Goal: Task Accomplishment & Management: Complete application form

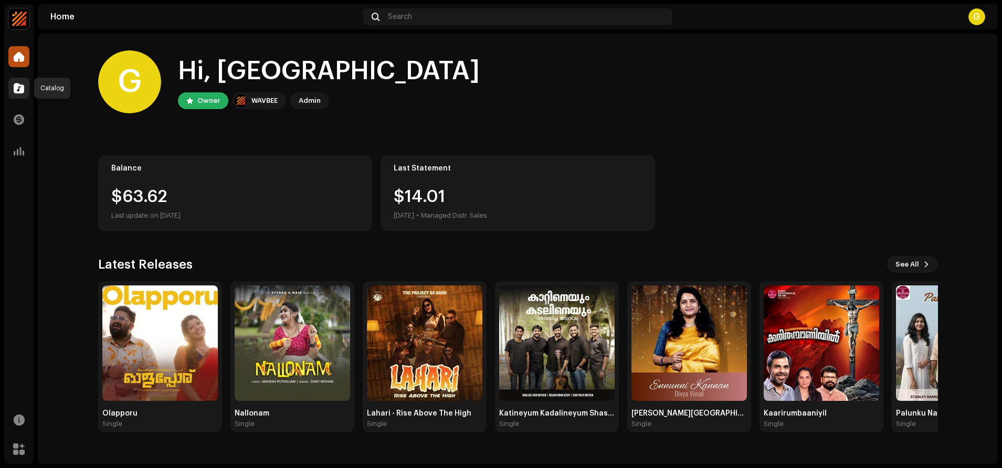
click at [20, 80] on div at bounding box center [18, 88] width 21 height 21
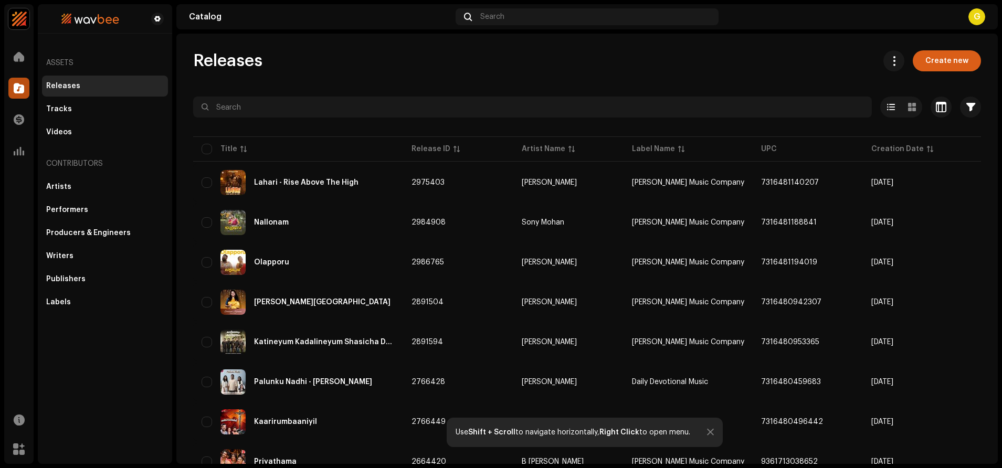
click at [931, 65] on span "Create new" at bounding box center [947, 60] width 43 height 21
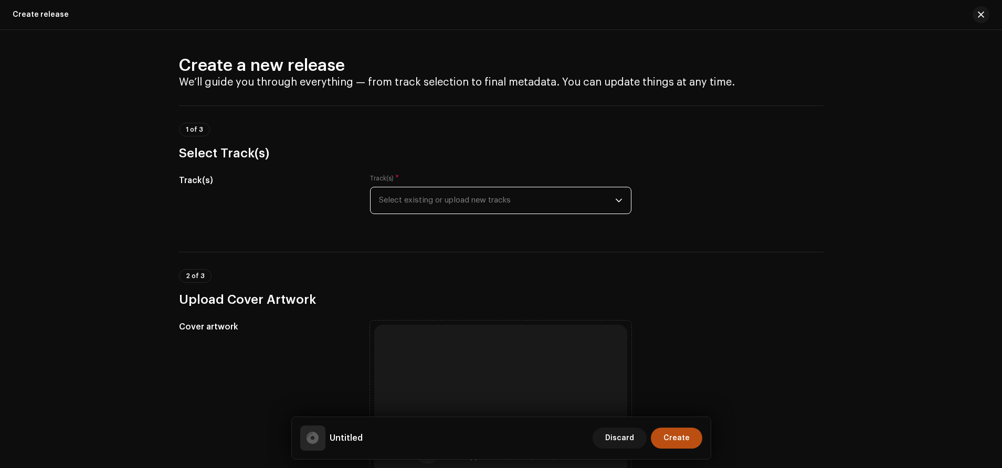
click at [474, 196] on span "Select existing or upload new tracks" at bounding box center [497, 200] width 236 height 26
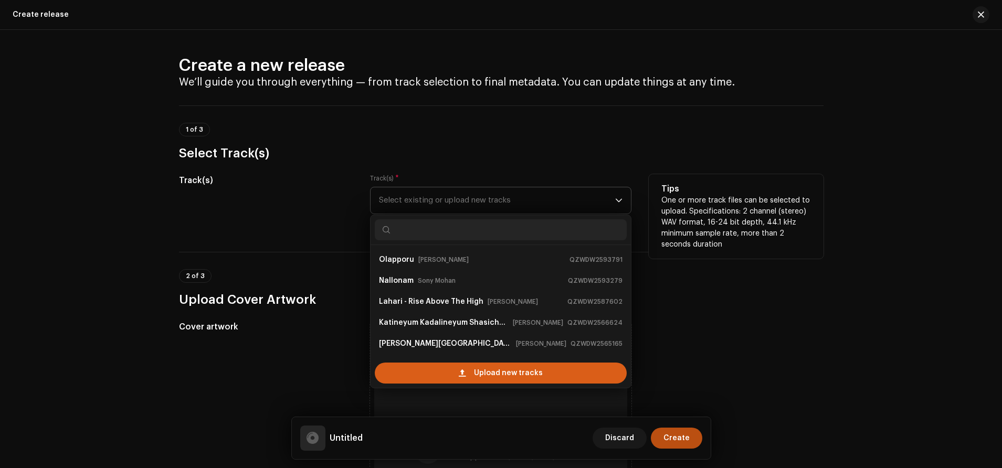
scroll to position [17, 0]
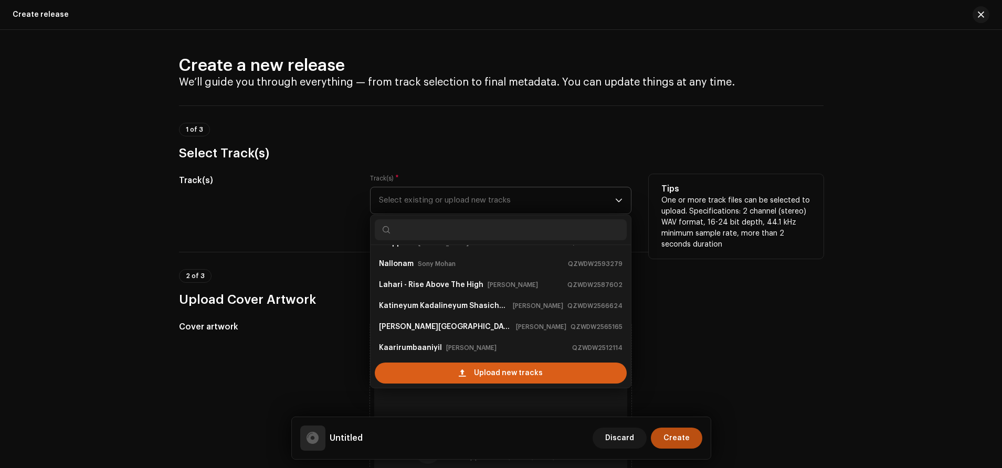
click at [488, 373] on span "Upload new tracks" at bounding box center [508, 373] width 69 height 21
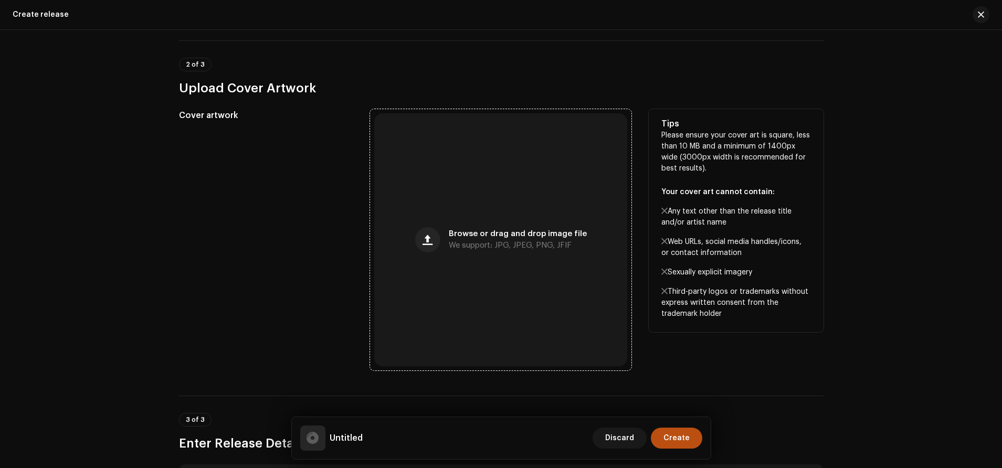
scroll to position [297, 0]
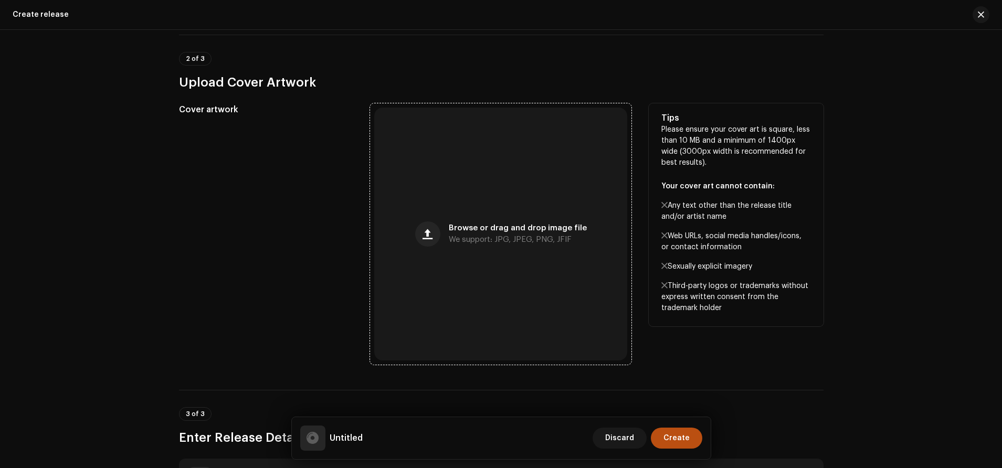
click at [452, 222] on div "Browse or drag and drop image file We support: JPG, JPEG, PNG, JFIF" at bounding box center [500, 234] width 253 height 253
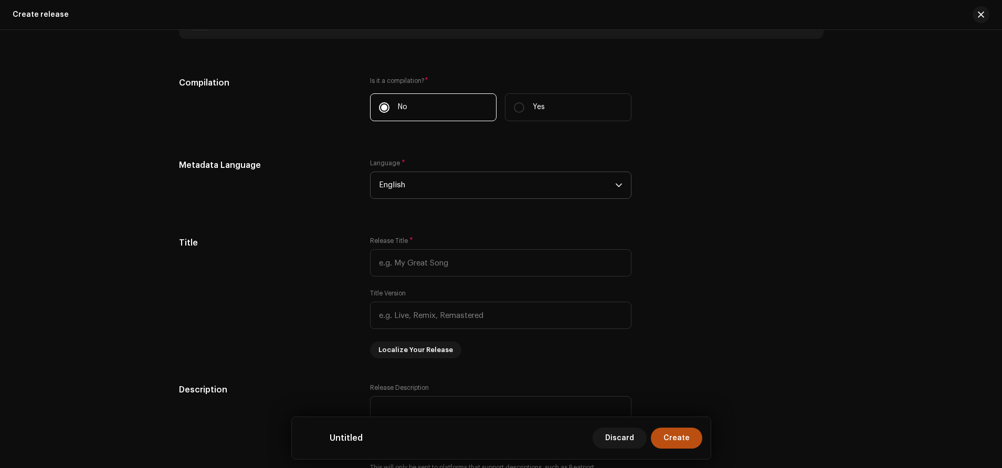
scroll to position [761, 0]
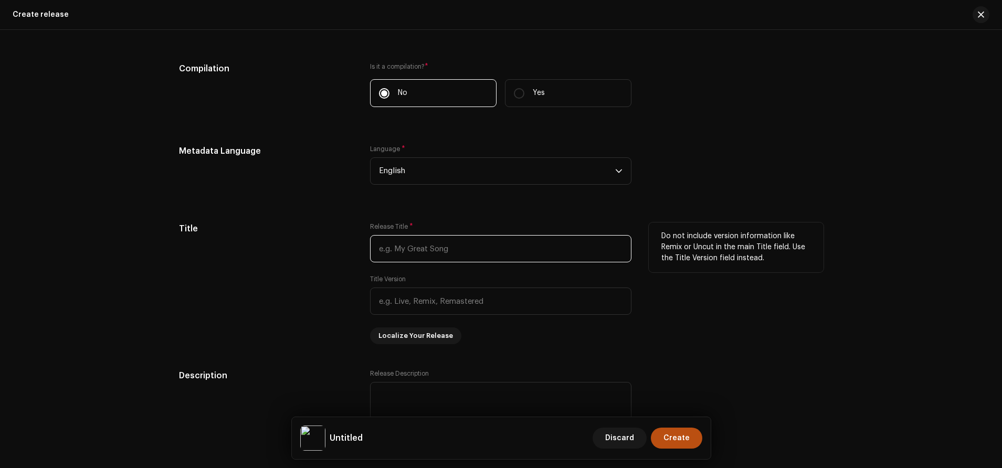
click at [414, 246] on input "text" at bounding box center [501, 248] width 262 height 27
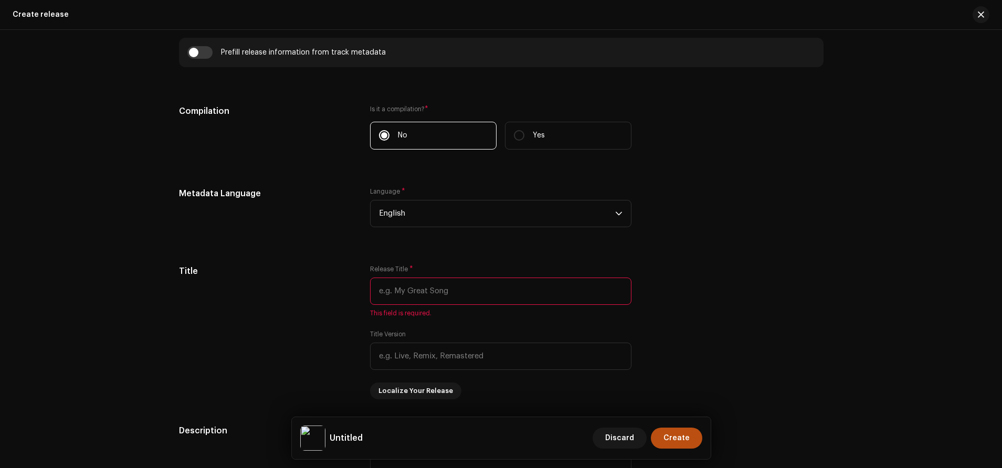
scroll to position [803, 0]
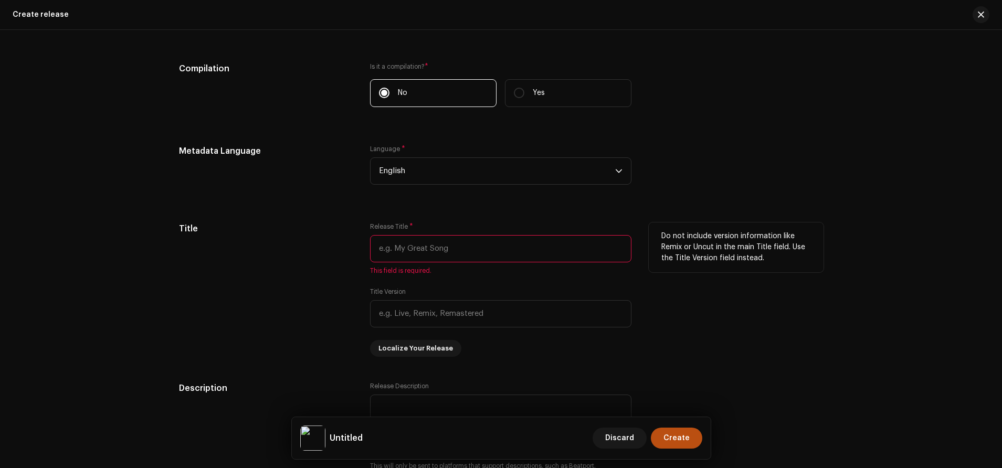
type input "ˇ"
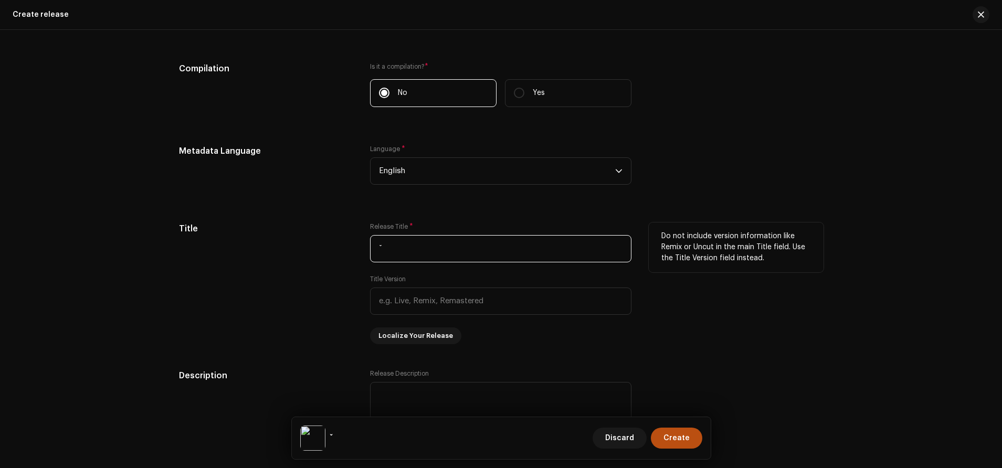
drag, startPoint x: 422, startPoint y: 252, endPoint x: 361, endPoint y: 247, distance: 61.1
click at [361, 247] on div "Title Release Title * ˇ Title Version Localize Your Release Do not include vers…" at bounding box center [501, 284] width 645 height 122
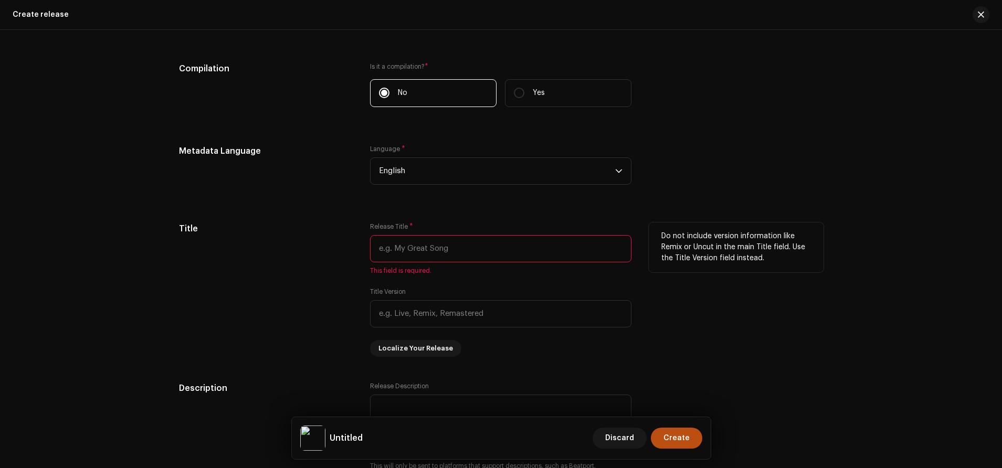
paste input "Shailaputri [DEMOGRAPHIC_DATA][PERSON_NAME]"
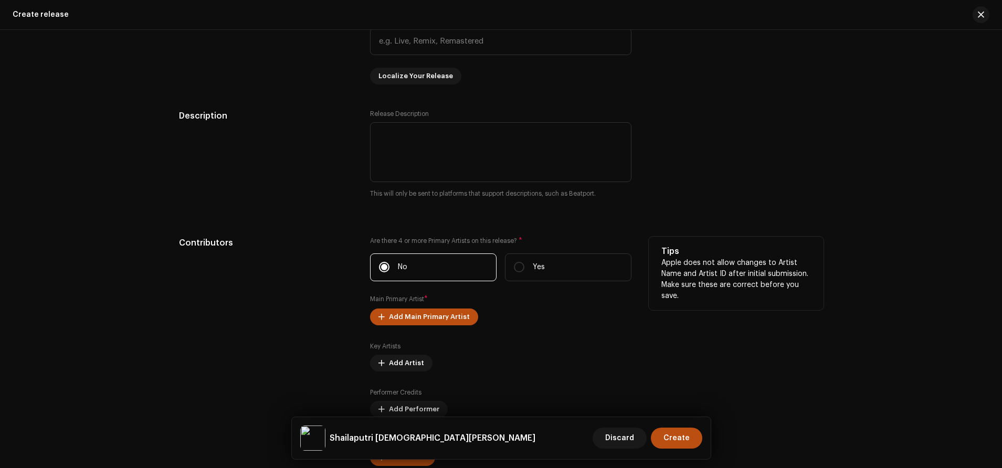
scroll to position [1081, 0]
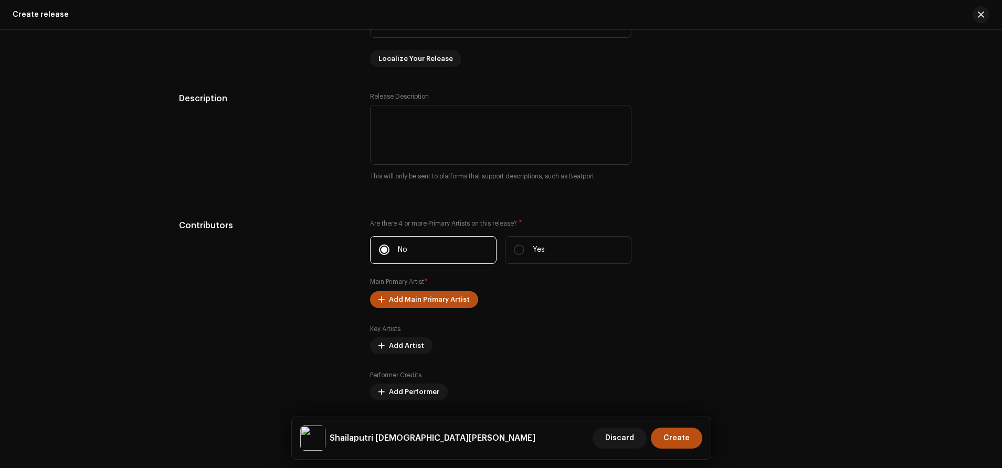
type input "Shailaputri [DEMOGRAPHIC_DATA][PERSON_NAME]"
click at [407, 119] on textarea at bounding box center [501, 135] width 262 height 60
drag, startPoint x: 416, startPoint y: 119, endPoint x: 422, endPoint y: 117, distance: 5.5
click at [422, 117] on textarea at bounding box center [501, 135] width 262 height 60
click at [431, 113] on textarea at bounding box center [501, 135] width 262 height 60
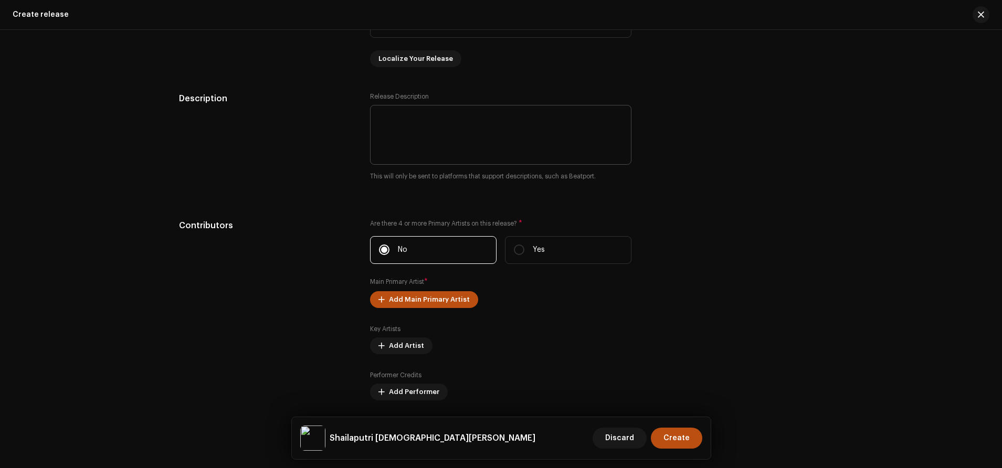
click at [399, 119] on textarea at bounding box center [501, 135] width 262 height 60
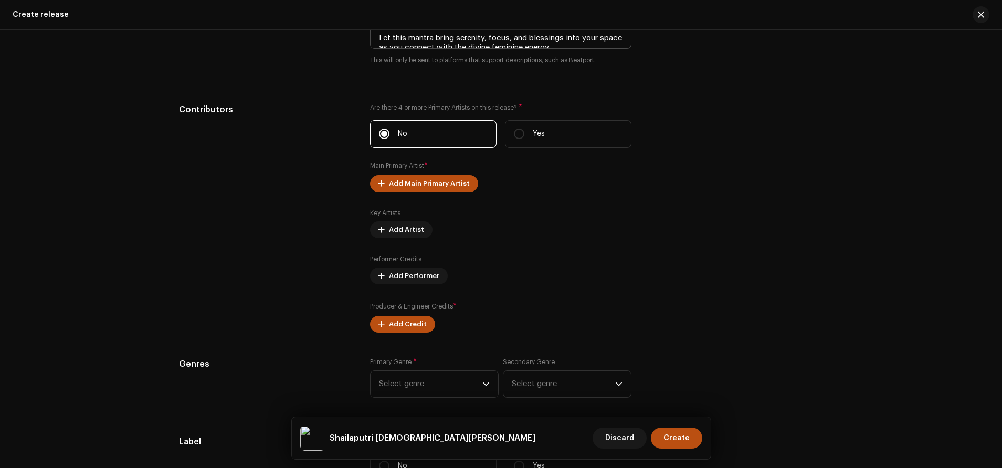
scroll to position [1255, 0]
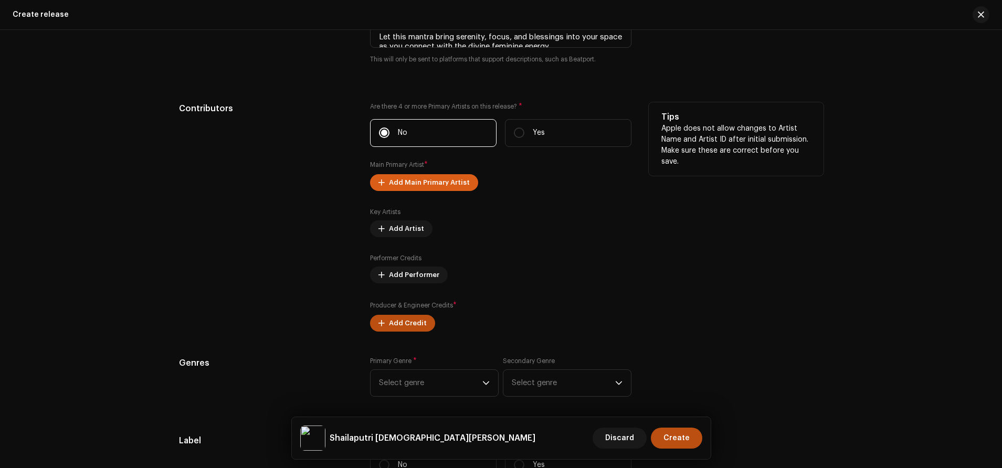
type textarea "“[DEMOGRAPHIC_DATA] [DEMOGRAPHIC_DATA]” is a divine invocation dedicated to [DE…"
click at [402, 185] on span "Add Main Primary Artist" at bounding box center [429, 182] width 81 height 21
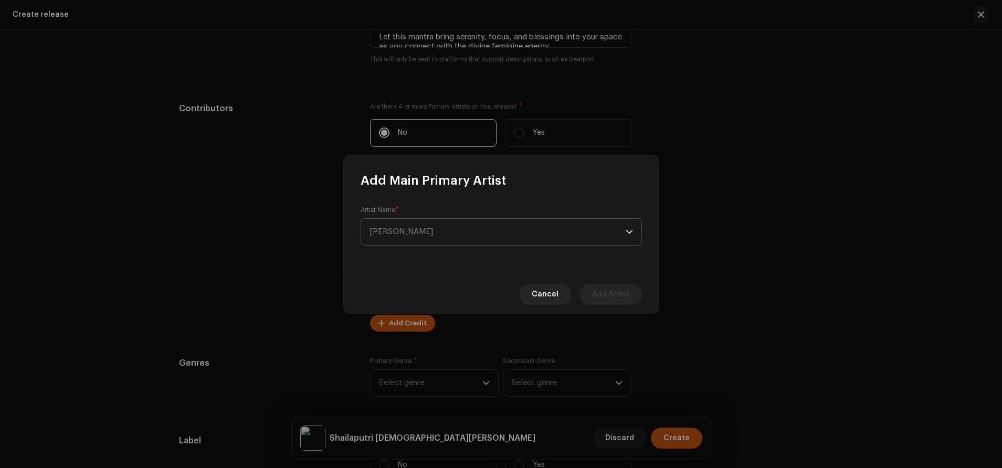
click at [440, 236] on span "[PERSON_NAME]" at bounding box center [498, 232] width 256 height 26
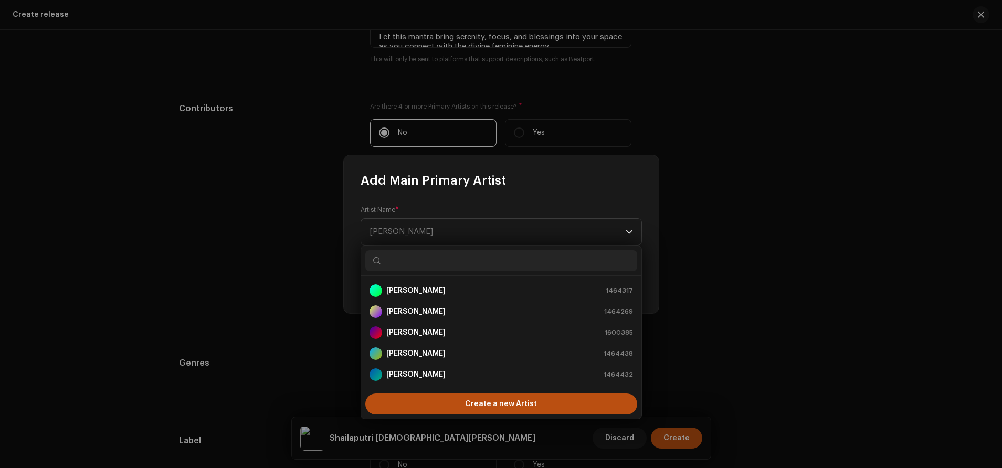
click at [443, 262] on input "text" at bounding box center [501, 260] width 272 height 21
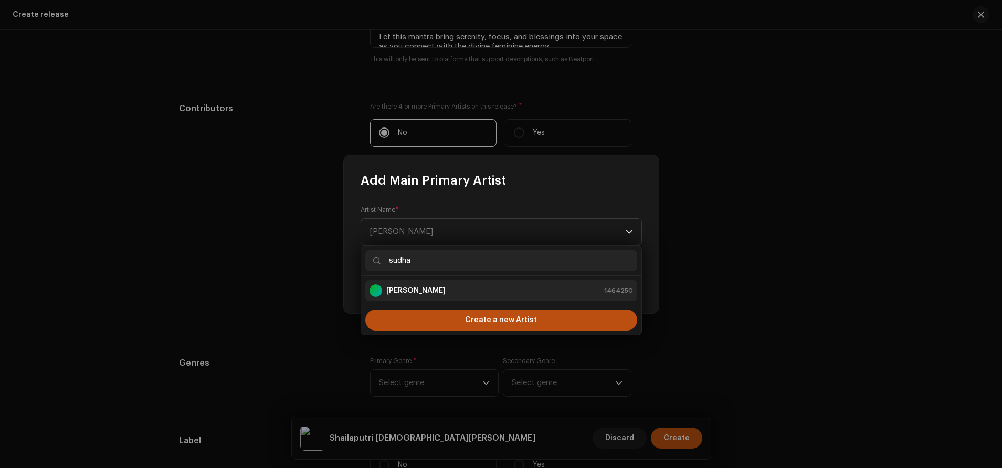
type input "sudha"
click at [419, 288] on strong "[PERSON_NAME]" at bounding box center [415, 291] width 59 height 11
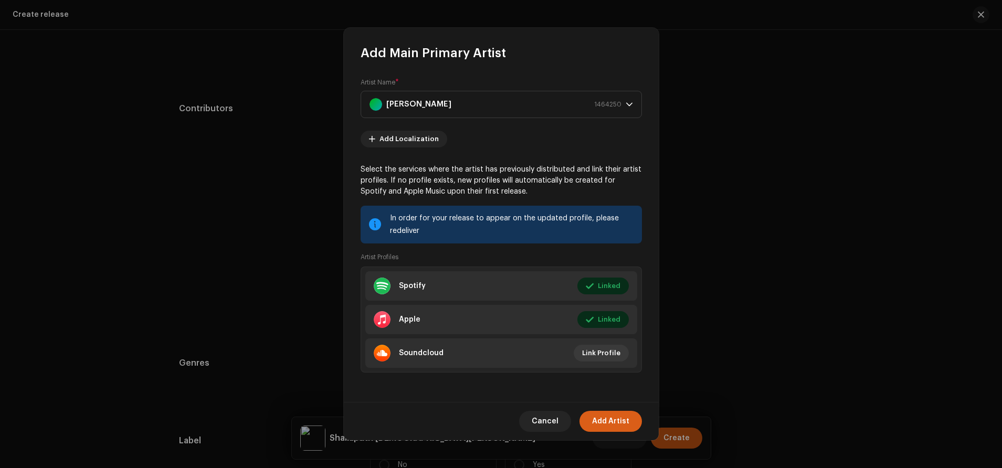
click at [621, 429] on span "Add Artist" at bounding box center [610, 421] width 37 height 21
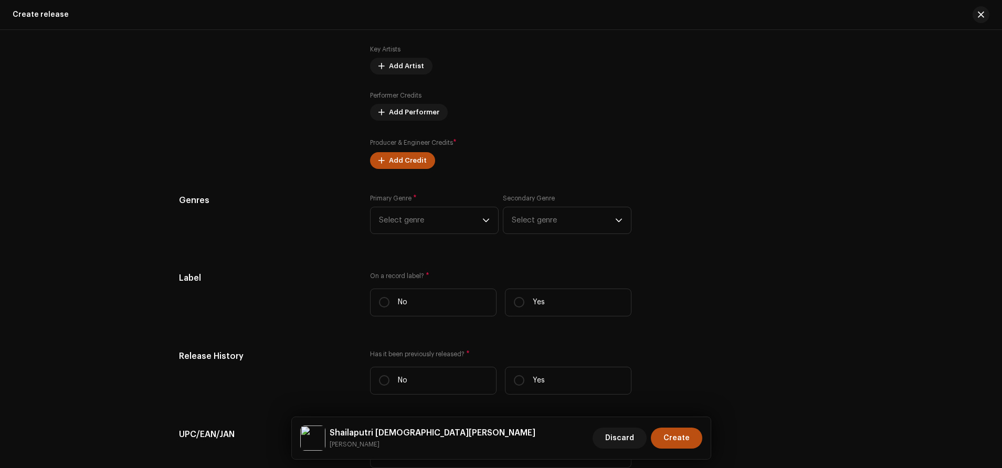
scroll to position [1436, 0]
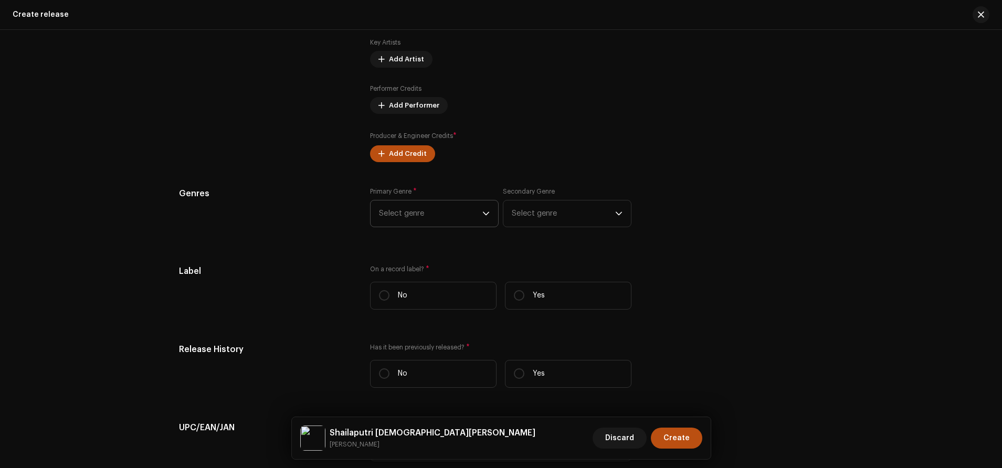
click at [421, 217] on span "Select genre" at bounding box center [430, 214] width 103 height 26
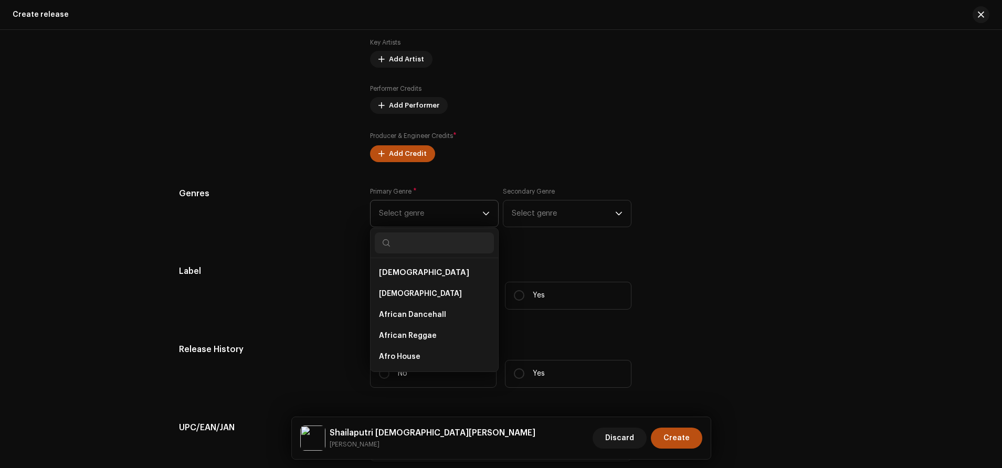
click at [431, 249] on input "text" at bounding box center [434, 243] width 119 height 21
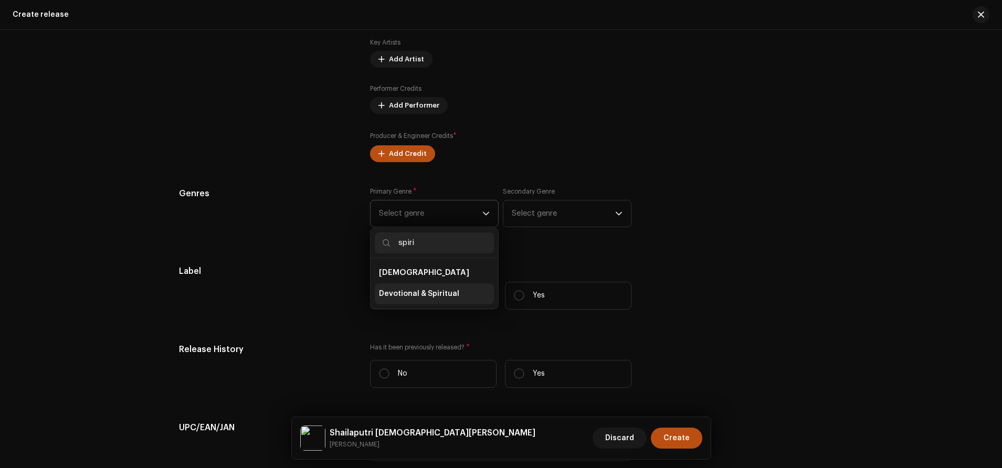
type input "spiri"
click at [425, 297] on span "Devotional & Spiritual" at bounding box center [419, 294] width 80 height 11
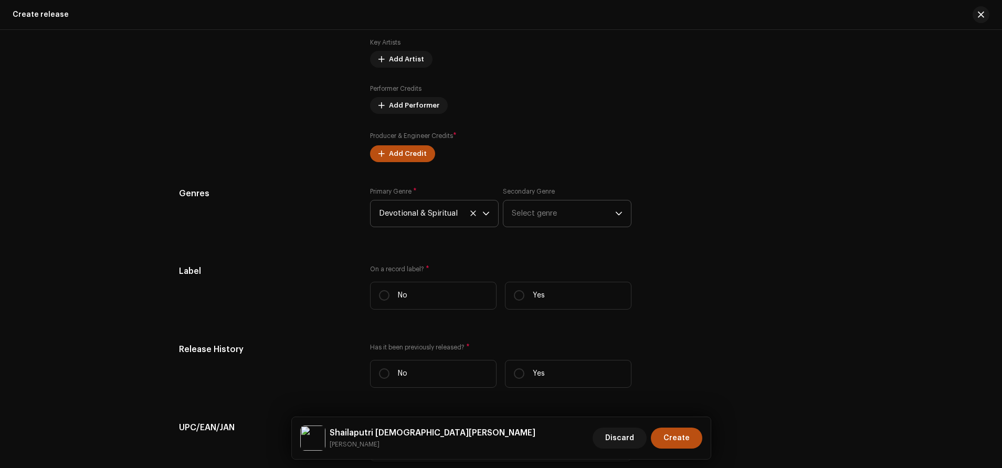
click at [560, 213] on span "Select genre" at bounding box center [563, 214] width 103 height 26
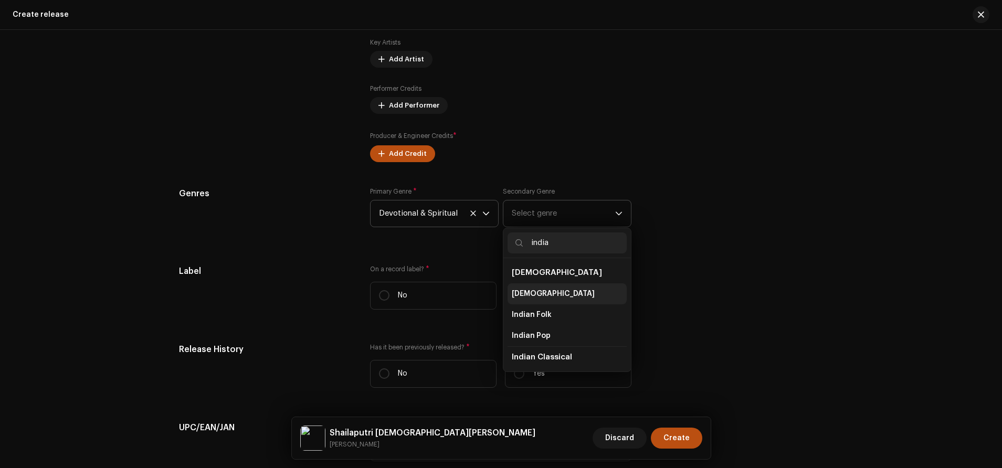
type input "india"
click at [539, 296] on li "[DEMOGRAPHIC_DATA]" at bounding box center [567, 294] width 119 height 21
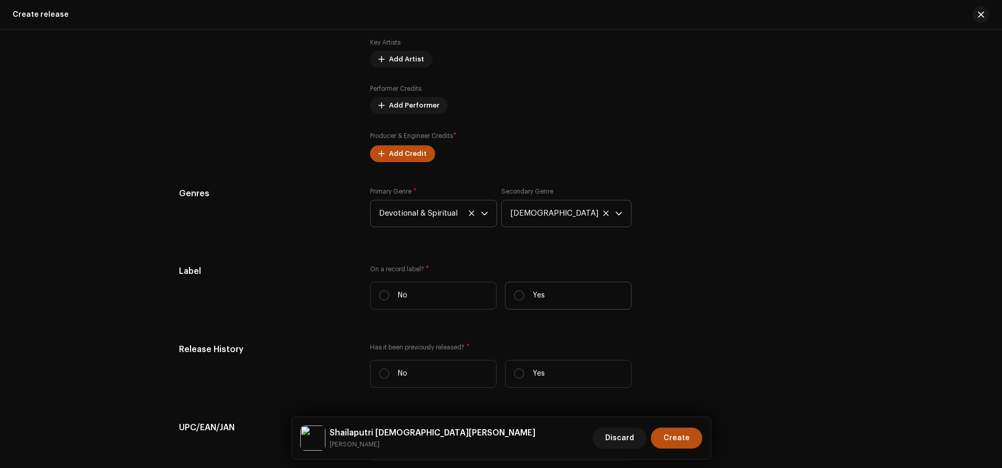
click at [523, 294] on label "Yes" at bounding box center [568, 296] width 127 height 28
click at [523, 294] on input "Yes" at bounding box center [519, 295] width 11 height 11
radio input "true"
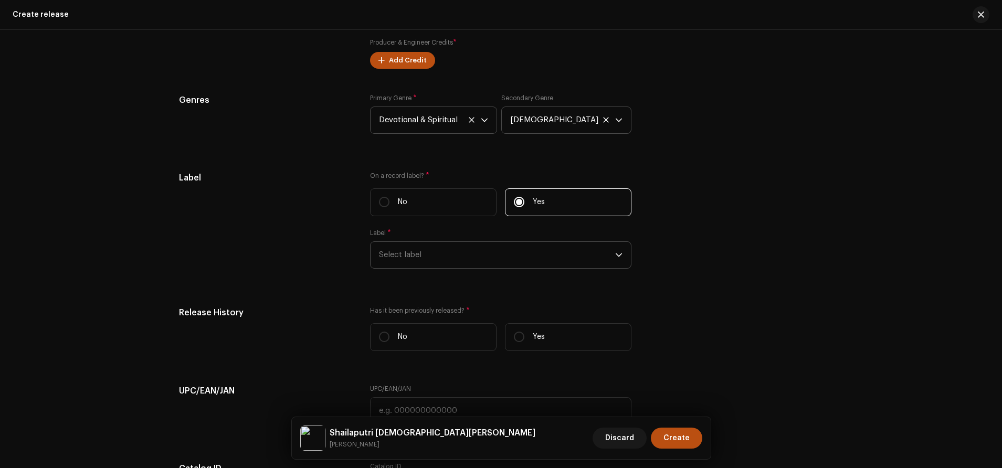
click at [457, 251] on span "Select label" at bounding box center [497, 255] width 236 height 26
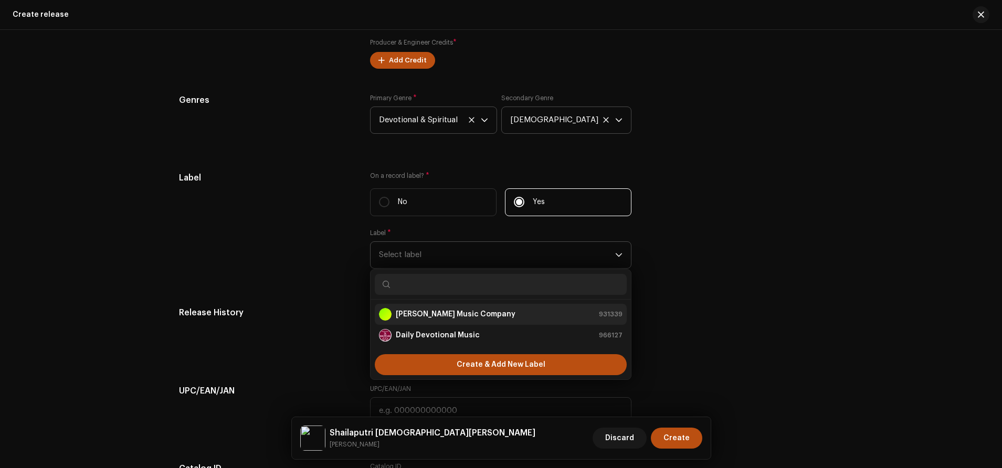
click at [451, 314] on strong "[PERSON_NAME] Music Company" at bounding box center [456, 314] width 120 height 11
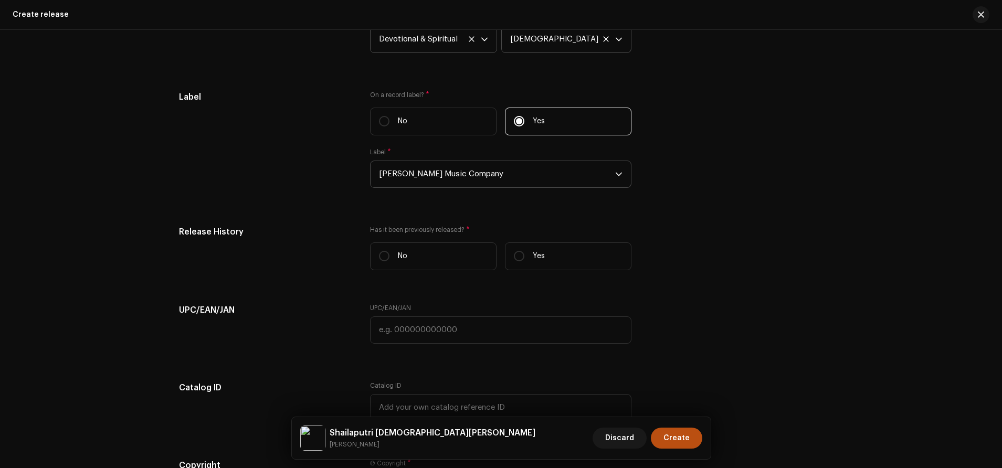
scroll to position [1612, 0]
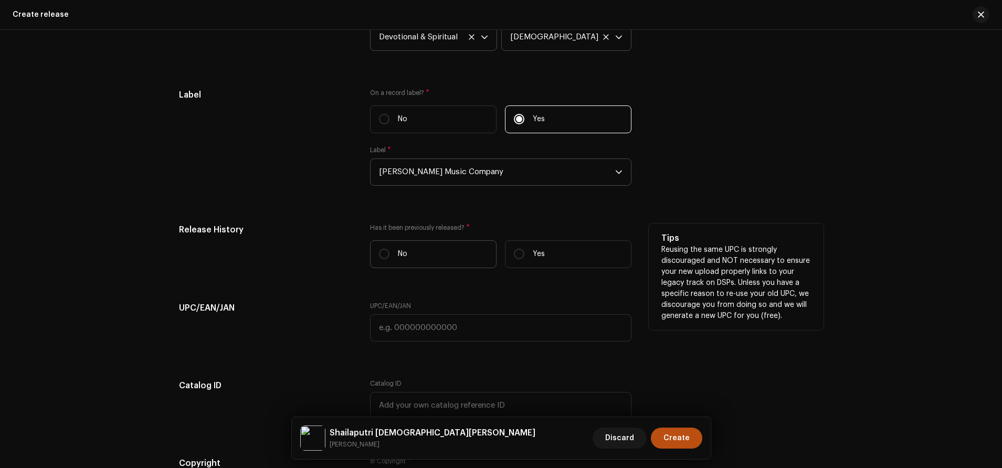
click at [412, 264] on label "No" at bounding box center [433, 255] width 127 height 28
click at [390, 259] on input "No" at bounding box center [384, 254] width 11 height 11
radio input "true"
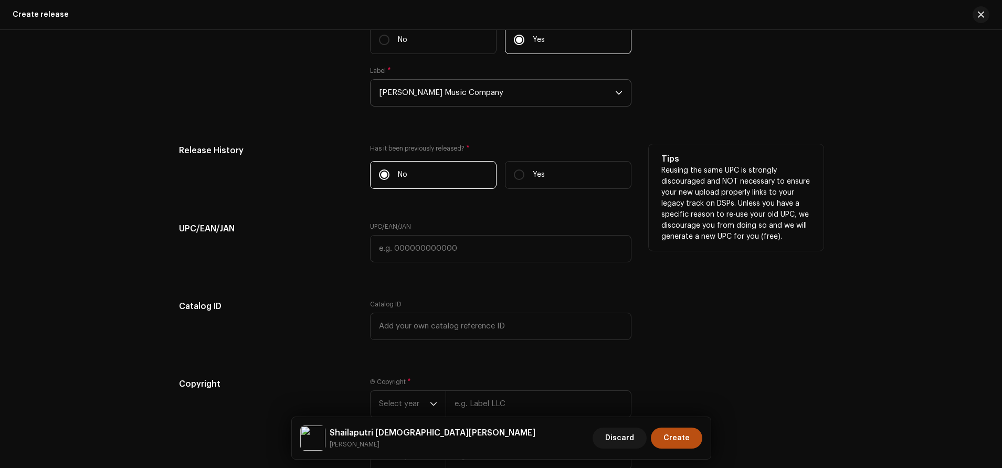
scroll to position [1807, 0]
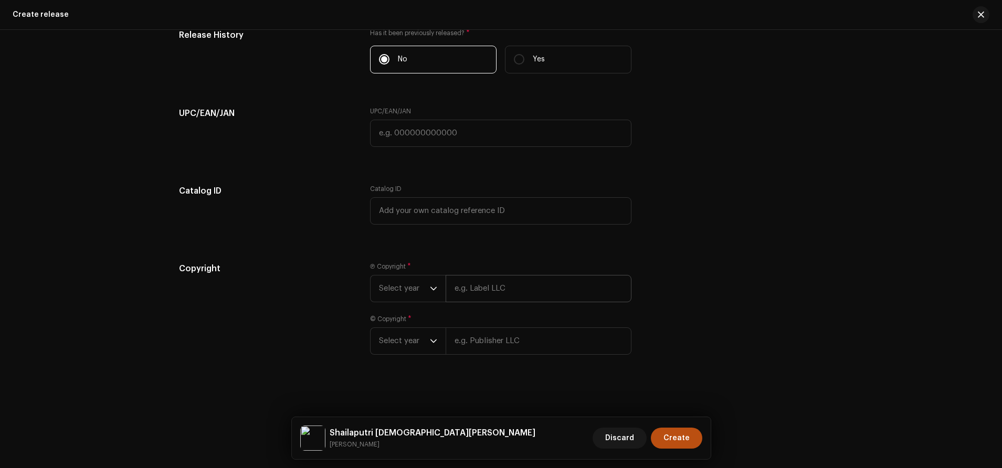
click at [467, 292] on input "text" at bounding box center [539, 288] width 186 height 27
click at [431, 288] on icon "dropdown trigger" at bounding box center [433, 288] width 7 height 7
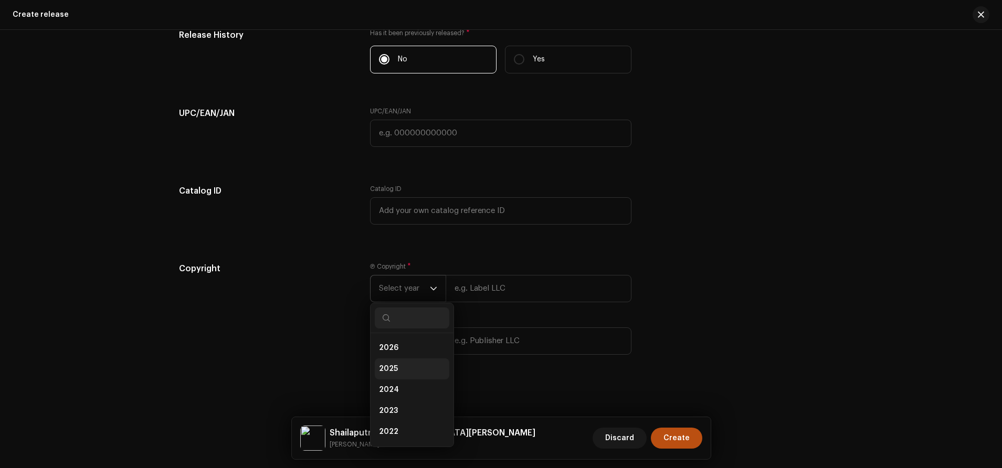
click at [390, 364] on span "2025" at bounding box center [388, 369] width 19 height 11
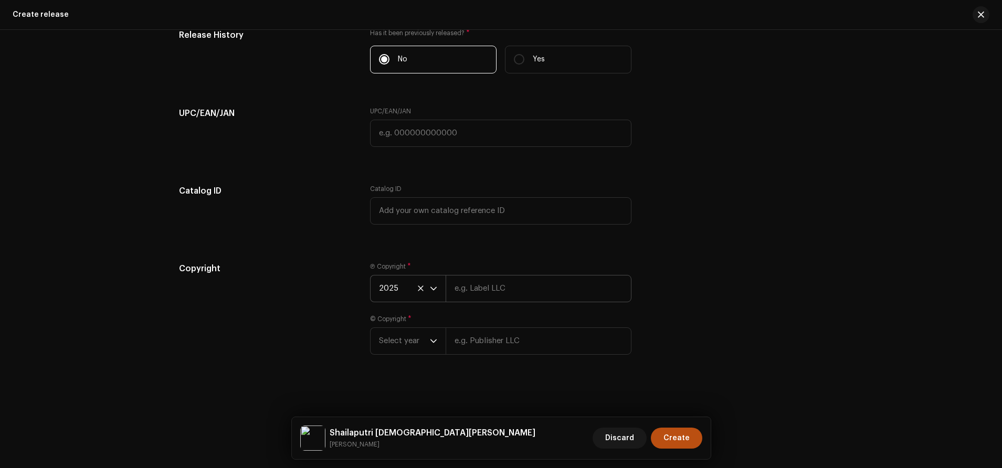
click at [479, 290] on input "text" at bounding box center [539, 288] width 186 height 27
type input "[PERSON_NAME]"
click at [480, 339] on input "text" at bounding box center [539, 341] width 186 height 27
drag, startPoint x: 466, startPoint y: 283, endPoint x: 423, endPoint y: 283, distance: 42.5
click at [423, 283] on div "2025 [PERSON_NAME]" at bounding box center [501, 288] width 262 height 27
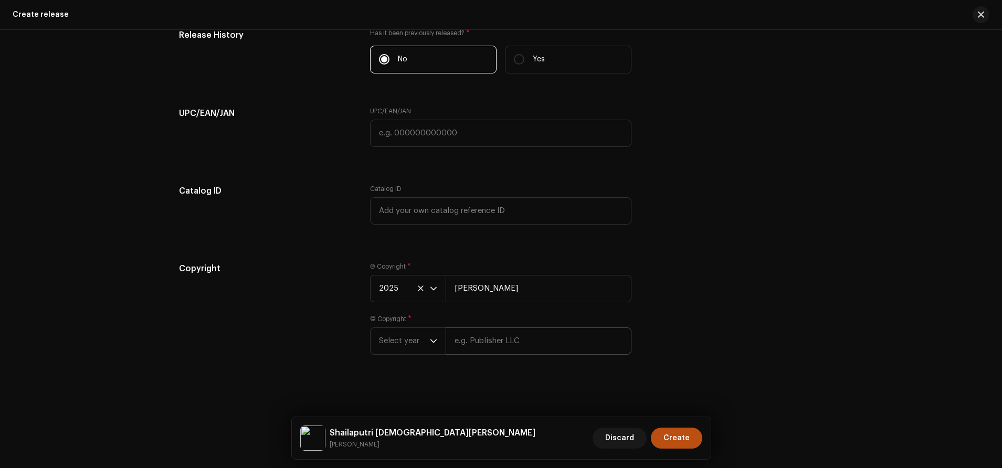
click at [465, 344] on input "text" at bounding box center [539, 341] width 186 height 27
drag, startPoint x: 444, startPoint y: 278, endPoint x: 426, endPoint y: 278, distance: 17.9
click at [426, 278] on div "2025 [PERSON_NAME]" at bounding box center [501, 288] width 262 height 27
click at [469, 341] on input "text" at bounding box center [539, 341] width 186 height 27
click at [499, 341] on input "text" at bounding box center [539, 341] width 186 height 27
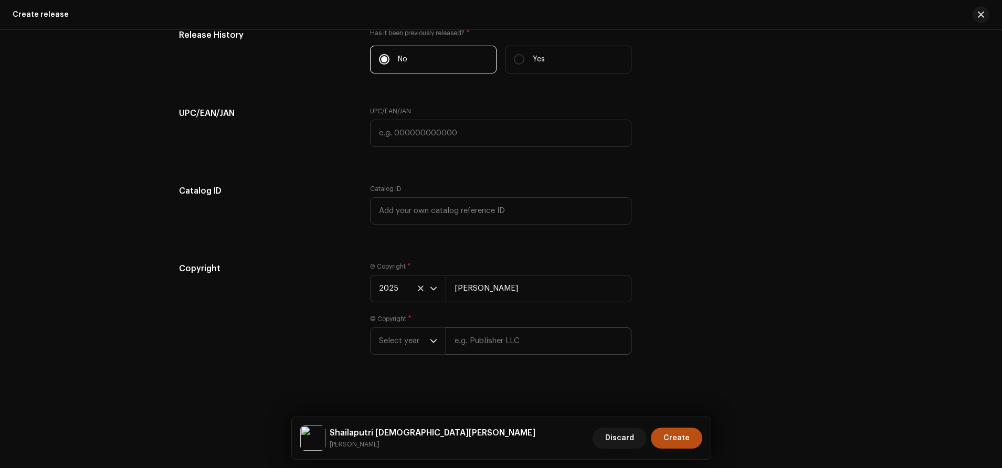
type input "s"
click at [498, 340] on input "s" at bounding box center [539, 341] width 186 height 27
drag, startPoint x: 462, startPoint y: 340, endPoint x: 441, endPoint y: 342, distance: 20.5
click at [441, 342] on div "Select year s" at bounding box center [501, 341] width 262 height 27
type input "[PERSON_NAME]"
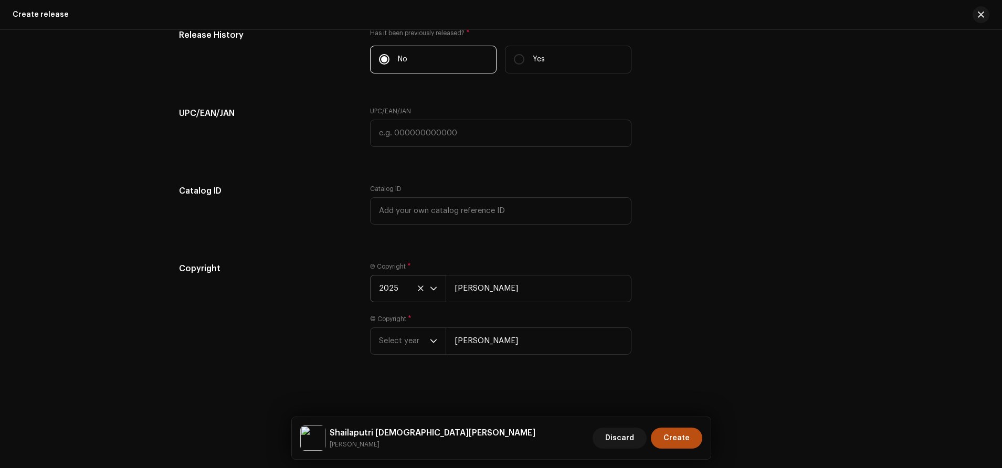
drag, startPoint x: 446, startPoint y: 276, endPoint x: 393, endPoint y: 277, distance: 53.6
click at [393, 277] on div "2025 [PERSON_NAME]" at bounding box center [501, 288] width 262 height 27
click at [470, 290] on input "text" at bounding box center [539, 288] width 186 height 27
type input "[PERSON_NAME] Music Company"
click at [424, 345] on span "Select year" at bounding box center [404, 341] width 51 height 26
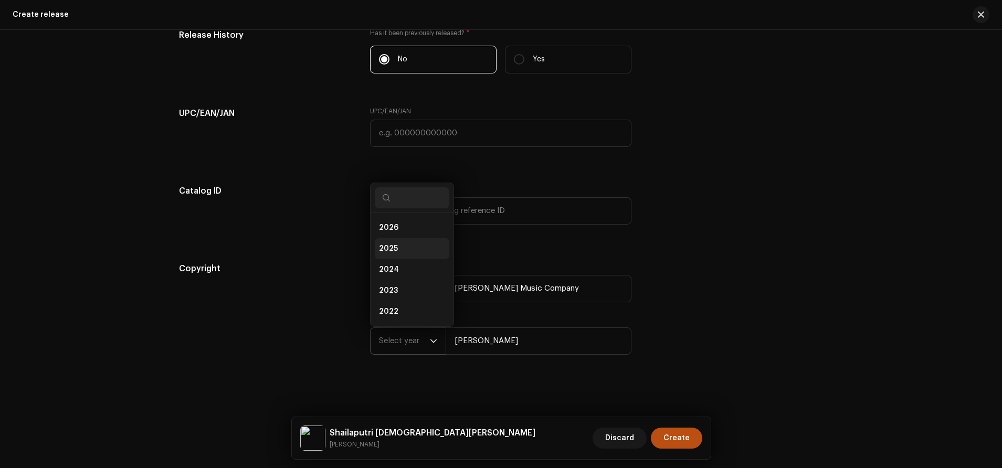
click at [398, 245] on li "2025" at bounding box center [412, 248] width 75 height 21
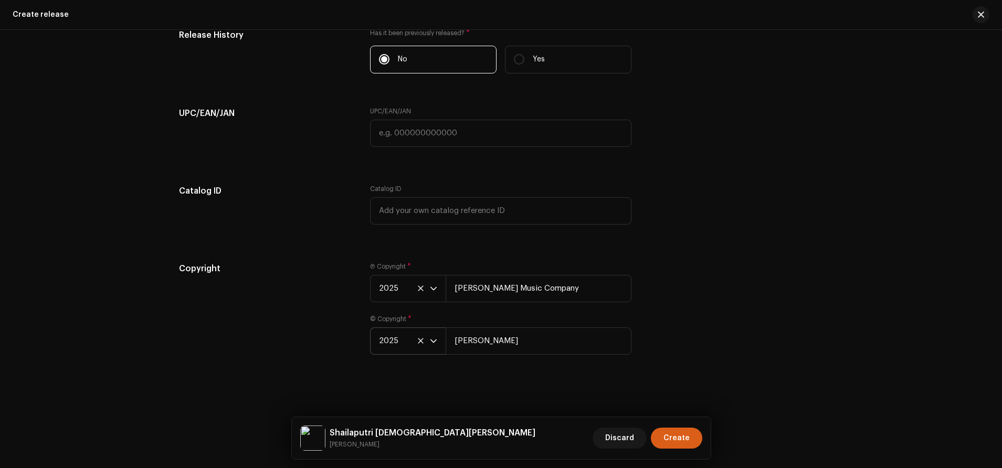
click at [675, 434] on span "Create" at bounding box center [677, 438] width 26 height 21
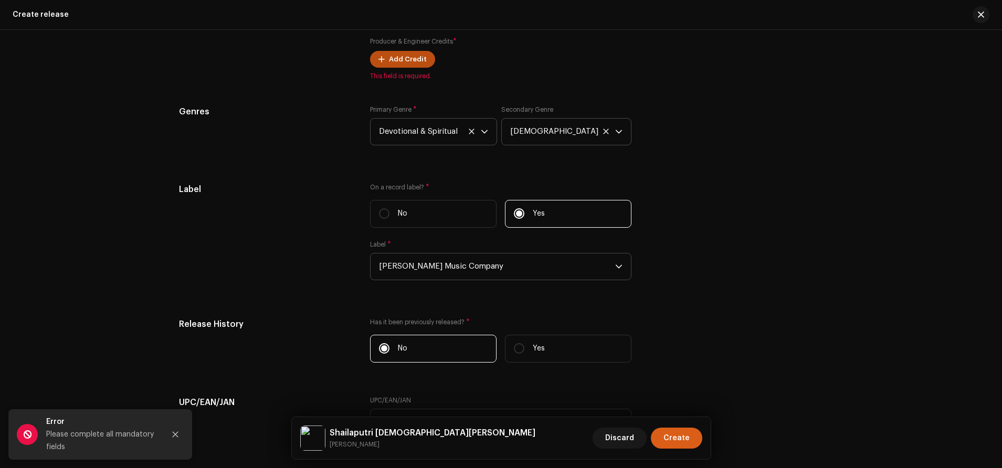
scroll to position [1337, 0]
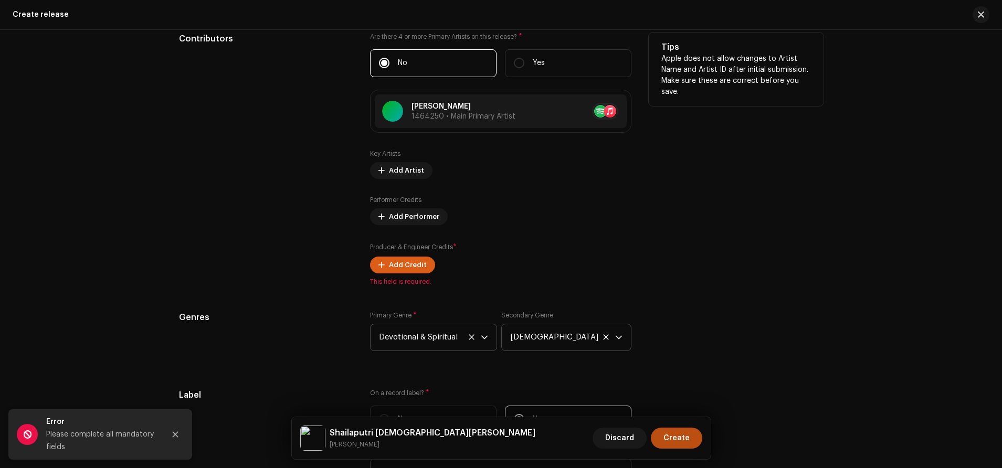
click at [406, 268] on span "Add Credit" at bounding box center [408, 265] width 38 height 21
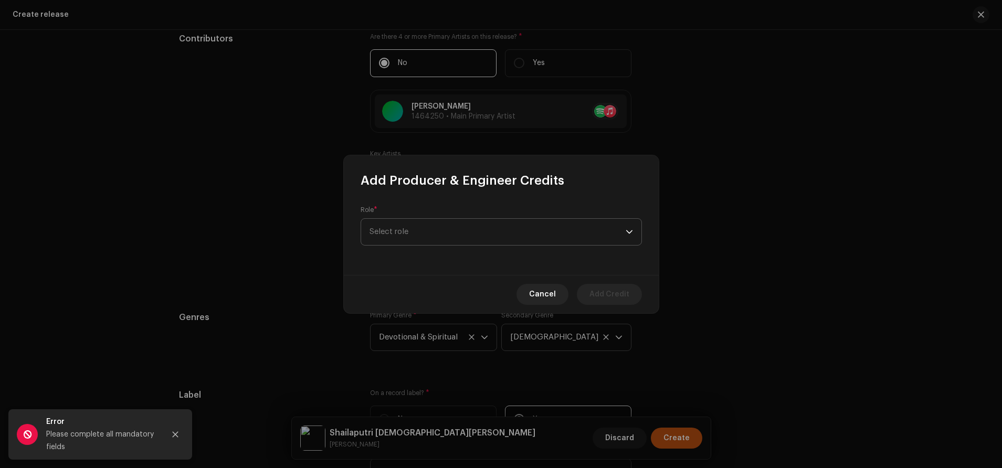
click at [425, 237] on span "Select role" at bounding box center [498, 232] width 256 height 26
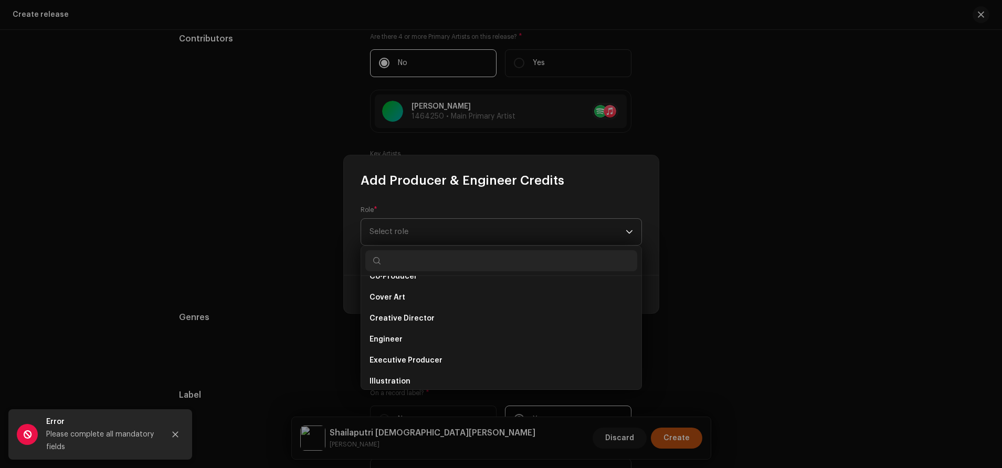
scroll to position [183, 0]
click at [412, 338] on li "Engineer" at bounding box center [501, 339] width 272 height 21
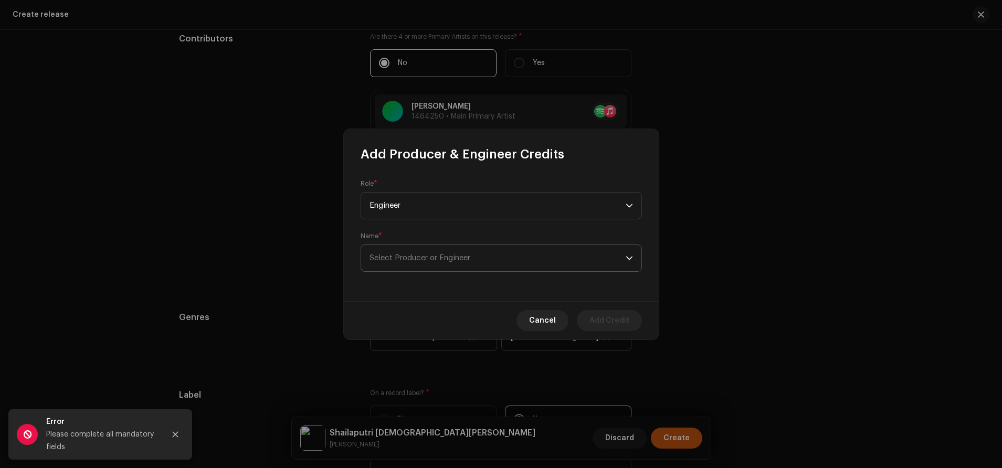
click at [418, 262] on span "Select Producer or Engineer" at bounding box center [420, 258] width 101 height 8
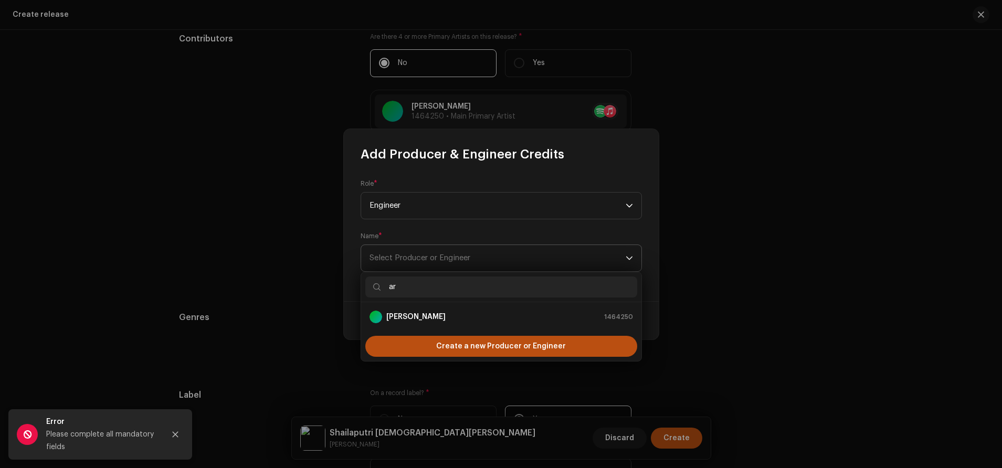
type input "a"
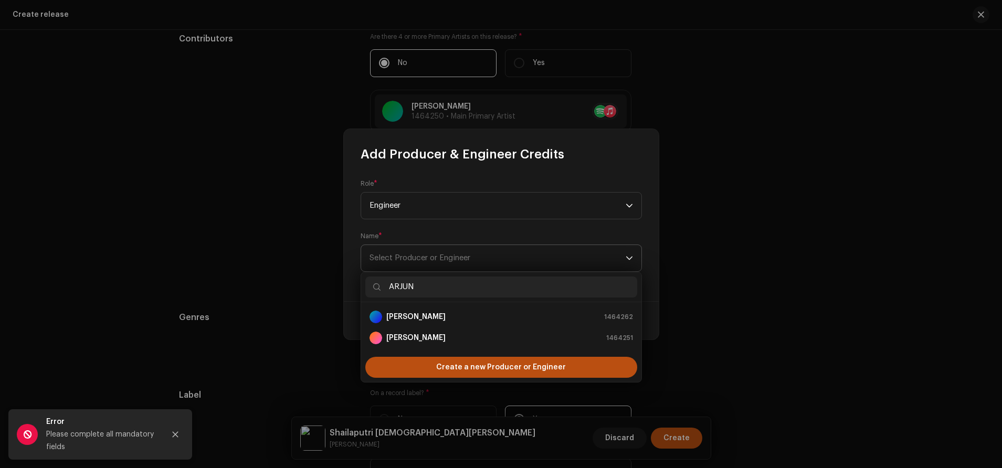
type input "ARJUN"
click at [461, 336] on div "[PERSON_NAME] 1464251" at bounding box center [502, 338] width 264 height 13
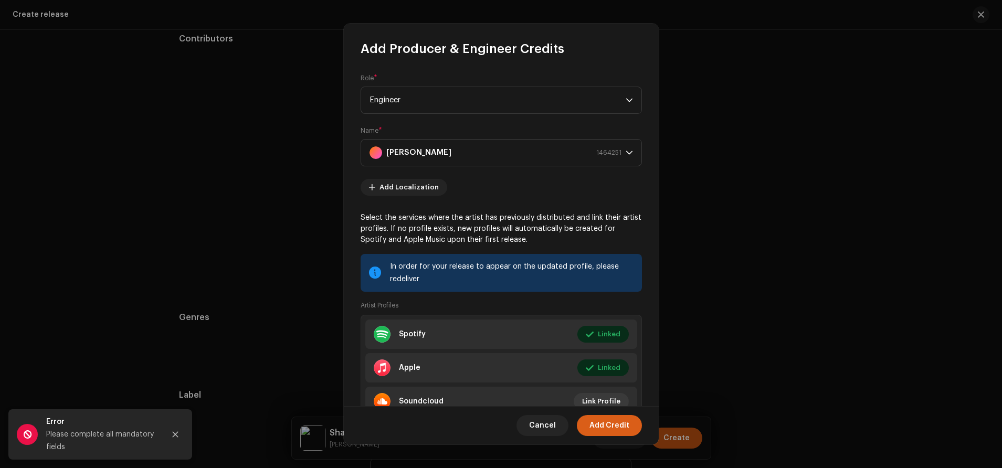
click at [624, 423] on span "Add Credit" at bounding box center [610, 425] width 40 height 21
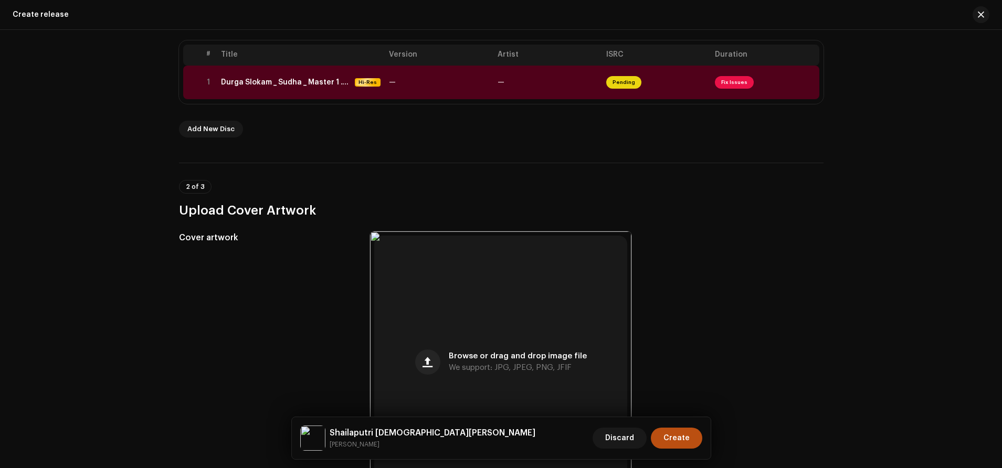
scroll to position [115, 0]
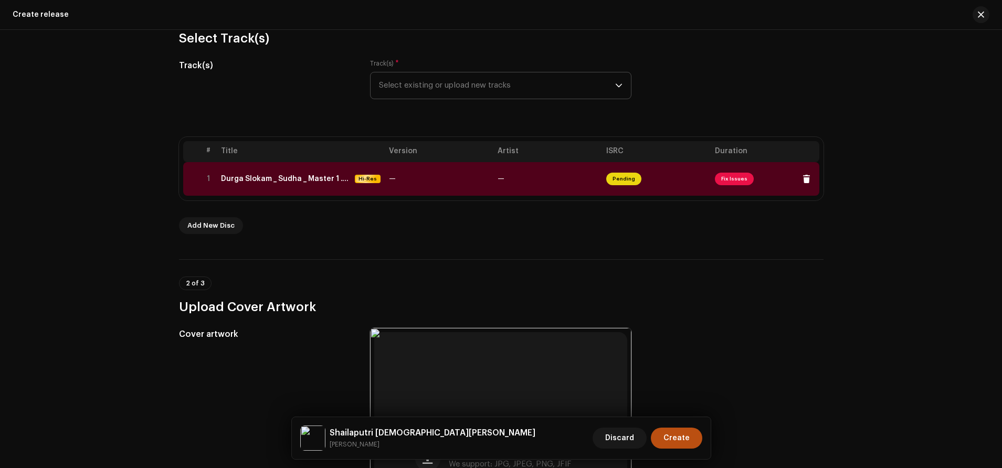
click at [725, 180] on span "Fix Issues" at bounding box center [734, 179] width 39 height 13
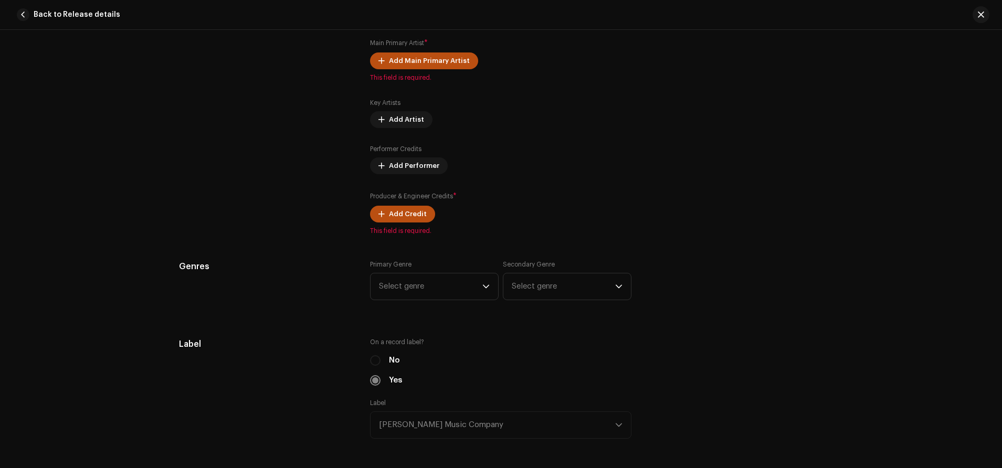
scroll to position [340, 0]
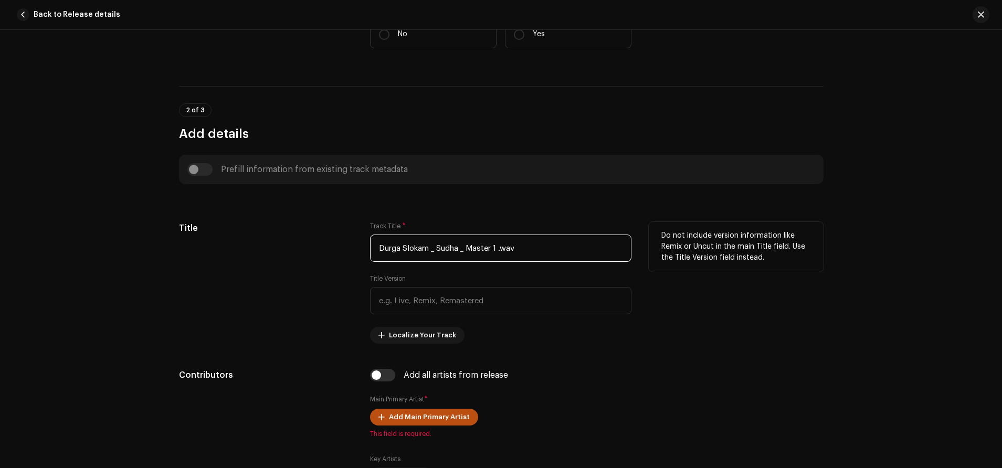
drag, startPoint x: 539, startPoint y: 255, endPoint x: 234, endPoint y: 232, distance: 306.0
click at [234, 232] on div "Title Track Title * Durga Slokam _ Sudha _ Master 1 .wav Title Version Localize…" at bounding box center [501, 283] width 645 height 122
paste input "Shailaputri [DEMOGRAPHIC_DATA][PERSON_NAME]"
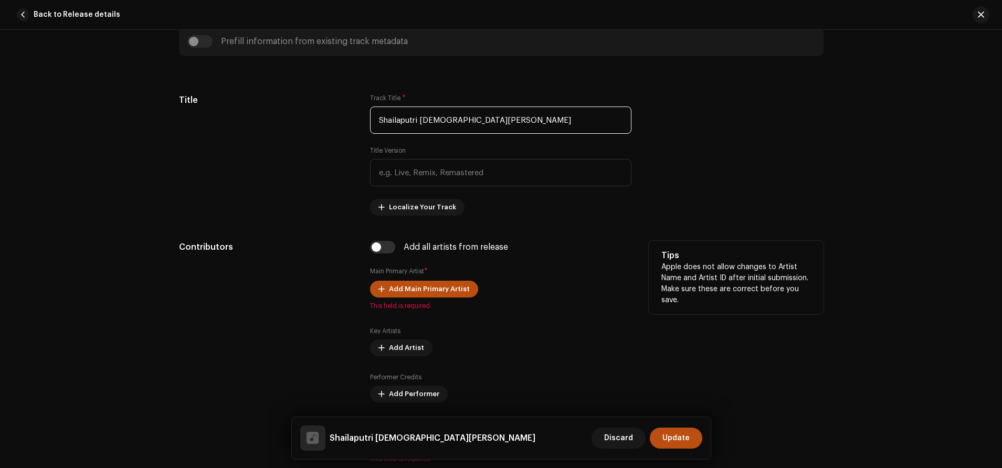
scroll to position [477, 0]
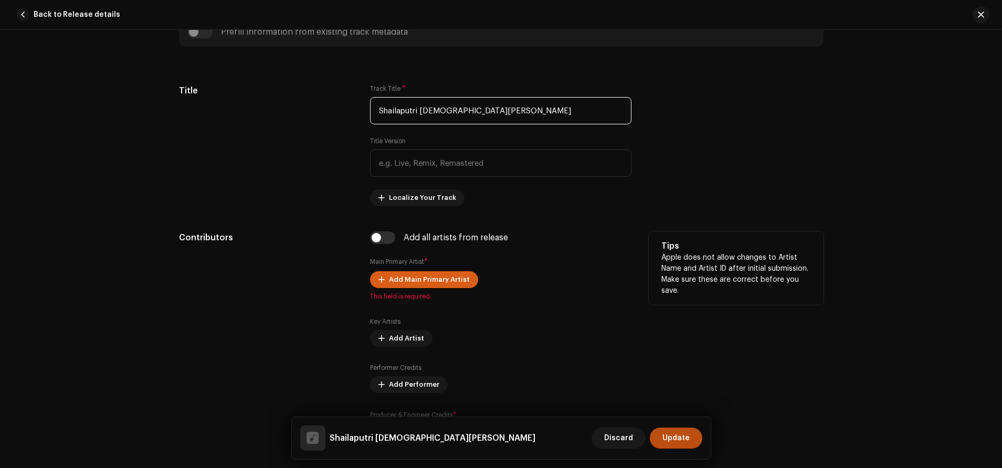
type input "Shailaputri [DEMOGRAPHIC_DATA][PERSON_NAME]"
click at [423, 274] on span "Add Main Primary Artist" at bounding box center [429, 279] width 81 height 21
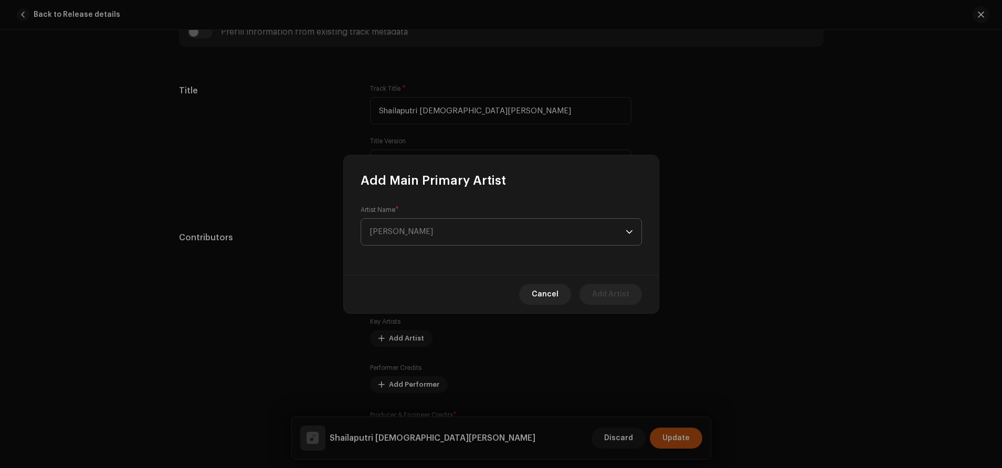
click at [443, 230] on span "[PERSON_NAME]" at bounding box center [498, 232] width 256 height 26
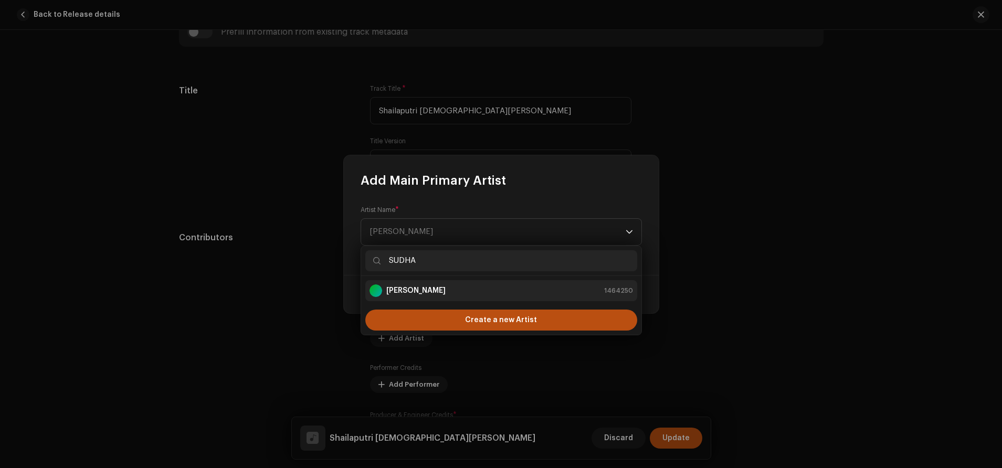
type input "SUDHA"
click at [499, 291] on div "[PERSON_NAME] 1464250" at bounding box center [502, 291] width 264 height 13
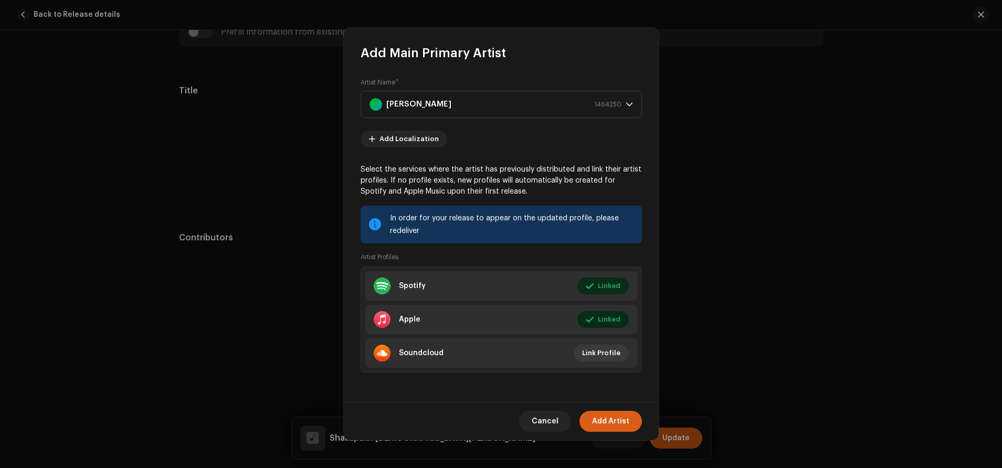
click at [615, 416] on span "Add Artist" at bounding box center [610, 421] width 37 height 21
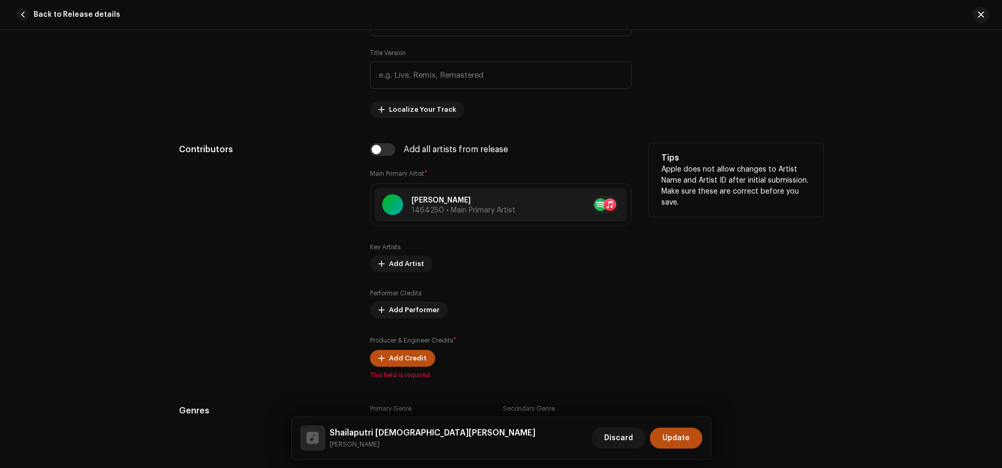
scroll to position [781, 0]
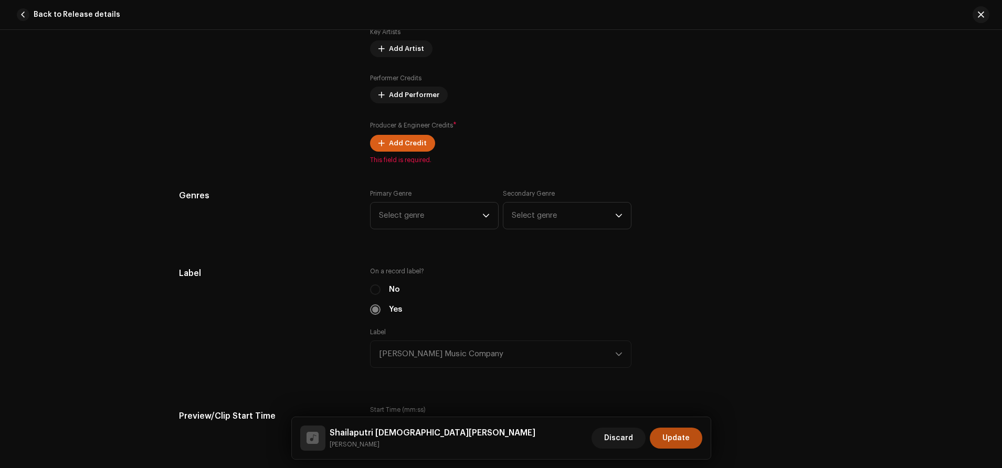
click at [393, 145] on span "Add Credit" at bounding box center [408, 143] width 38 height 21
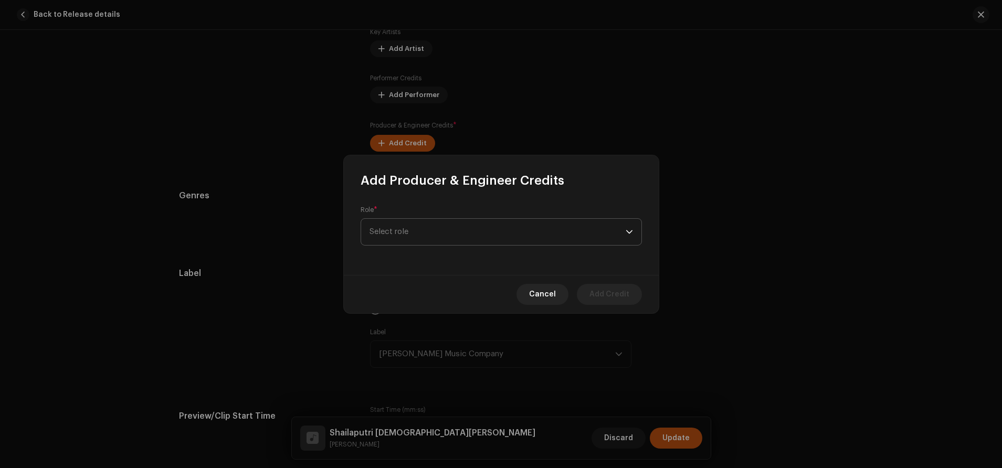
click at [427, 225] on span "Select role" at bounding box center [498, 232] width 256 height 26
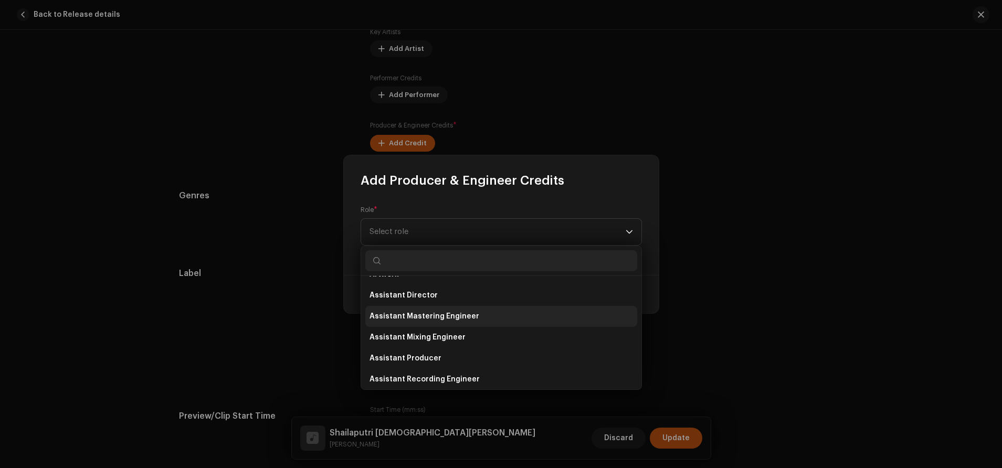
scroll to position [0, 0]
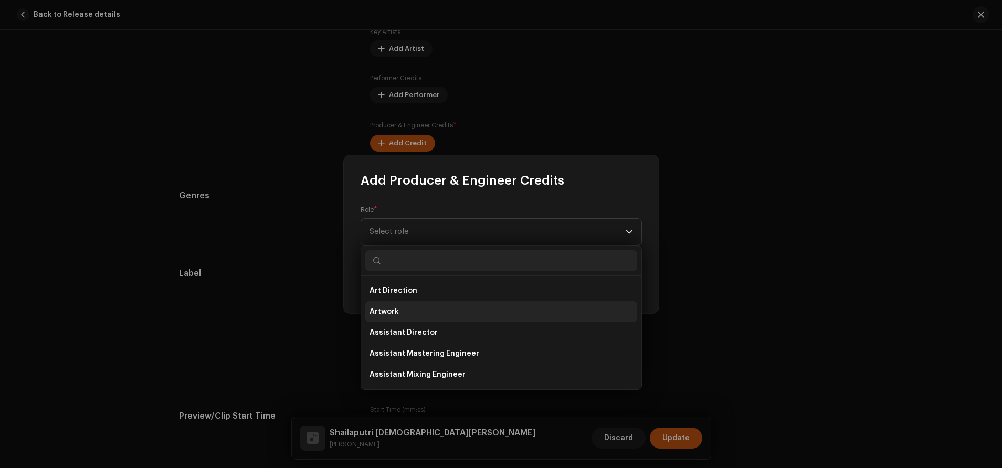
click at [421, 302] on li "Artwork" at bounding box center [501, 311] width 272 height 21
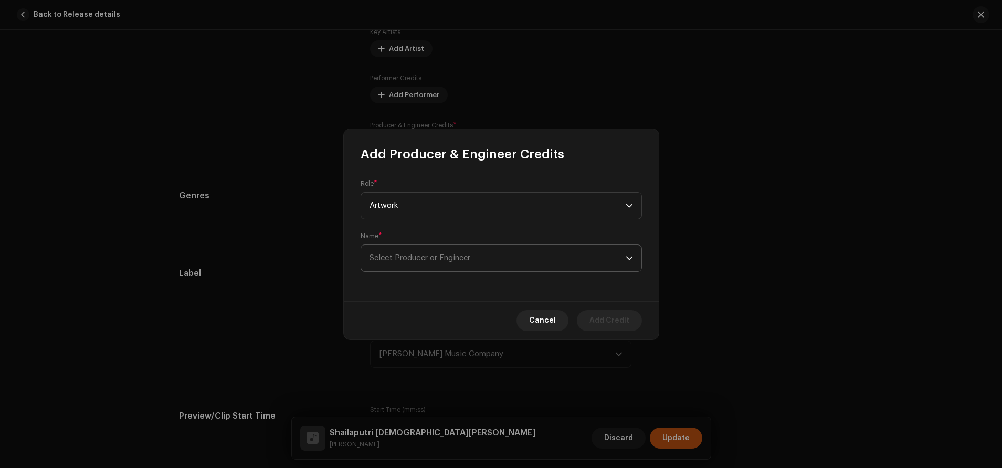
click at [438, 270] on p-select "Select Producer or Engineer" at bounding box center [501, 258] width 281 height 27
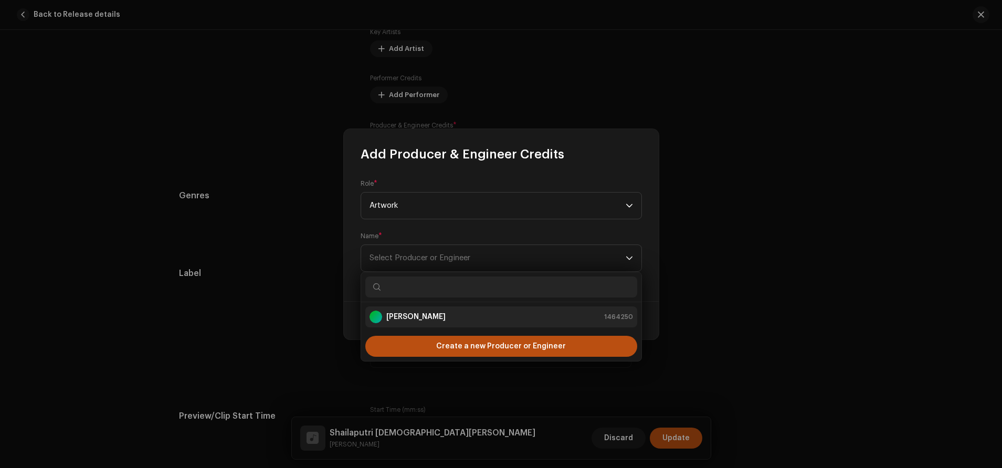
click at [419, 314] on strong "[PERSON_NAME]" at bounding box center [415, 317] width 59 height 11
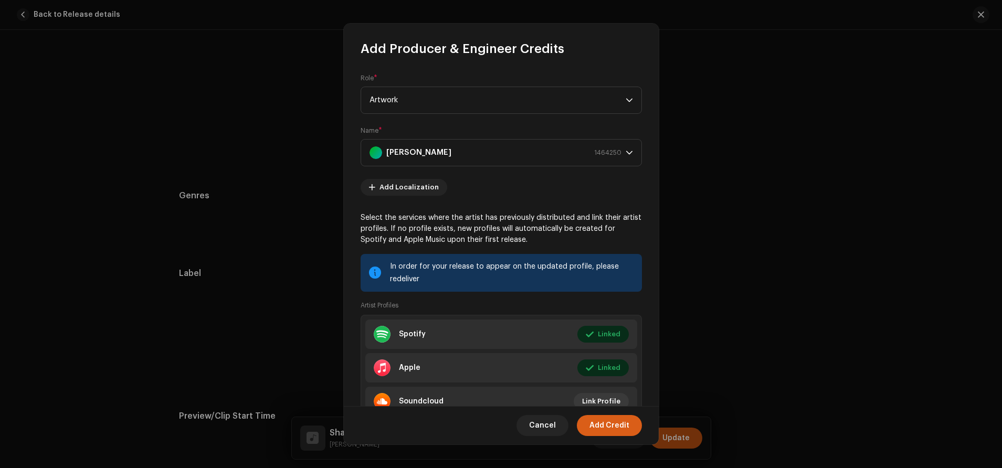
click at [625, 429] on span "Add Credit" at bounding box center [610, 425] width 40 height 21
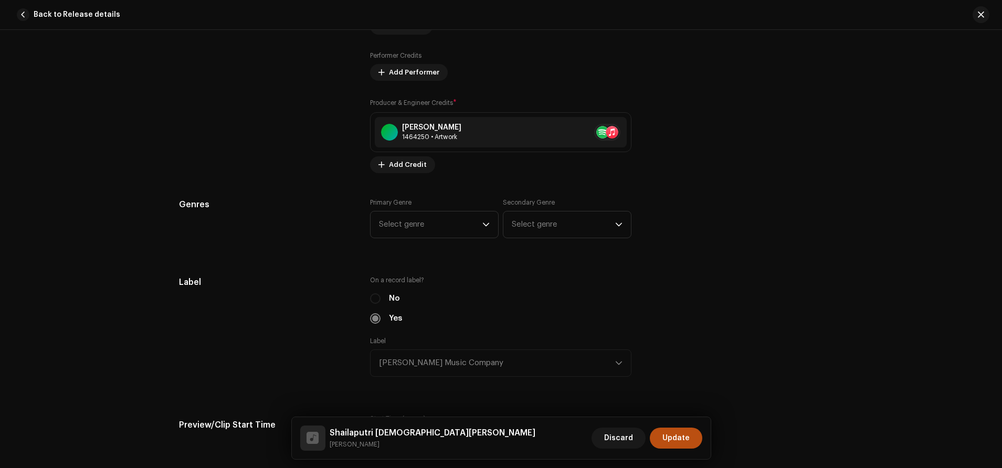
scroll to position [870, 0]
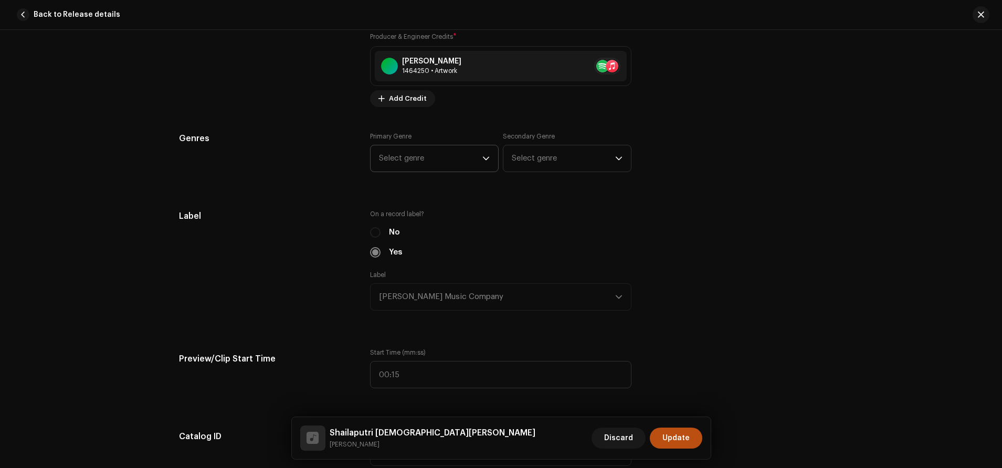
click at [469, 164] on span "Select genre" at bounding box center [430, 158] width 103 height 26
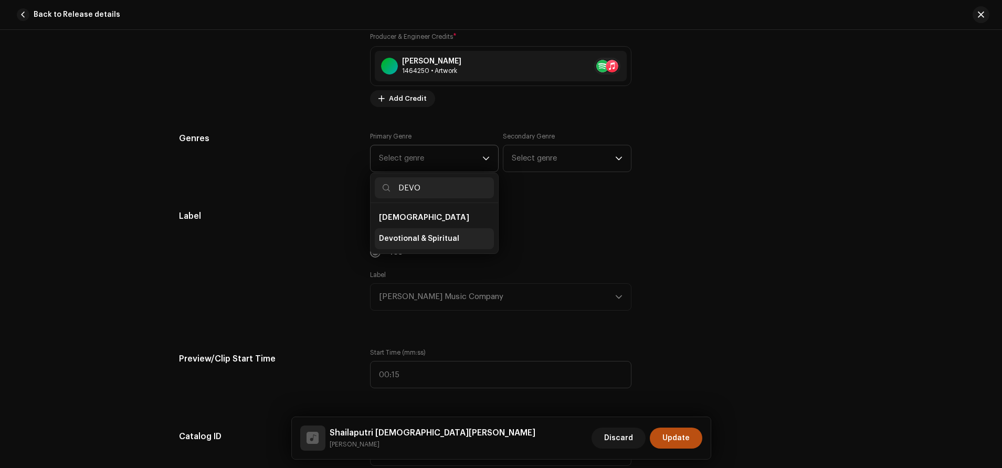
type input "DEVO"
click at [433, 234] on span "Devotional & Spiritual" at bounding box center [419, 239] width 80 height 11
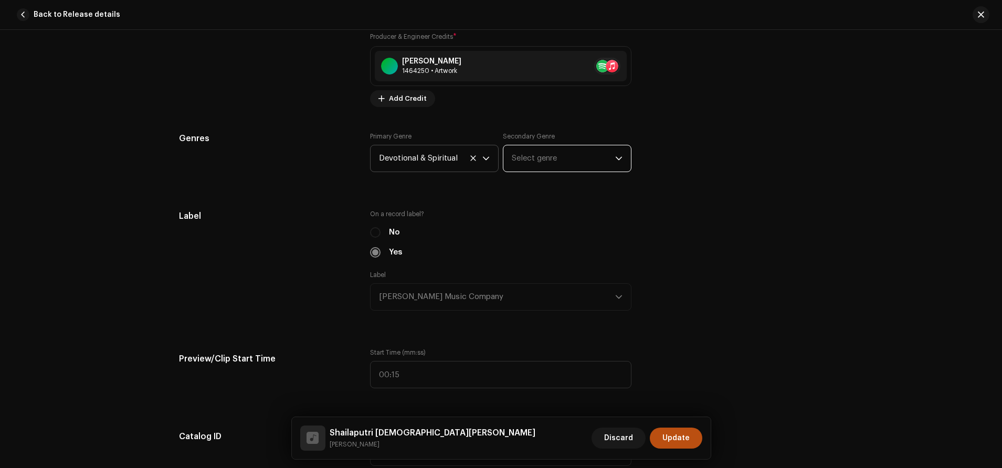
click at [527, 160] on span "Select genre" at bounding box center [563, 158] width 103 height 26
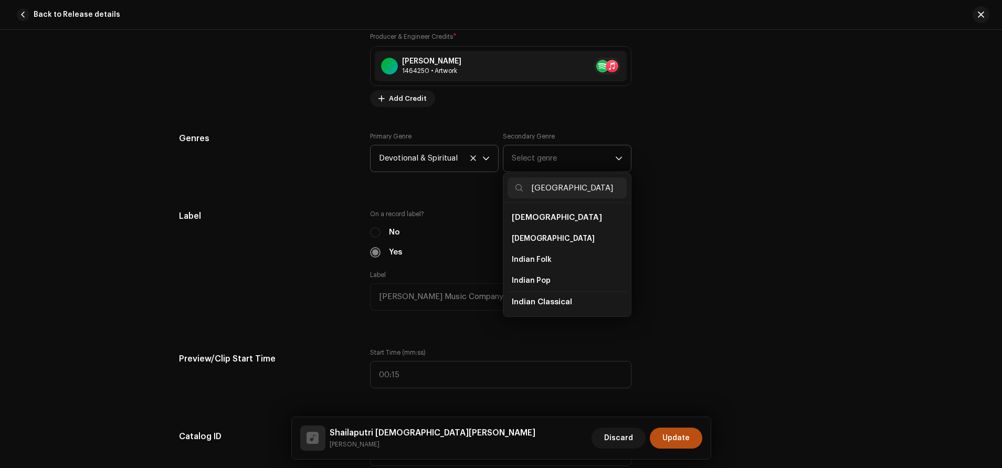
type input "[GEOGRAPHIC_DATA]"
click at [550, 304] on span "Indian Classical" at bounding box center [542, 302] width 60 height 8
click at [532, 238] on li "[DEMOGRAPHIC_DATA]" at bounding box center [567, 238] width 119 height 21
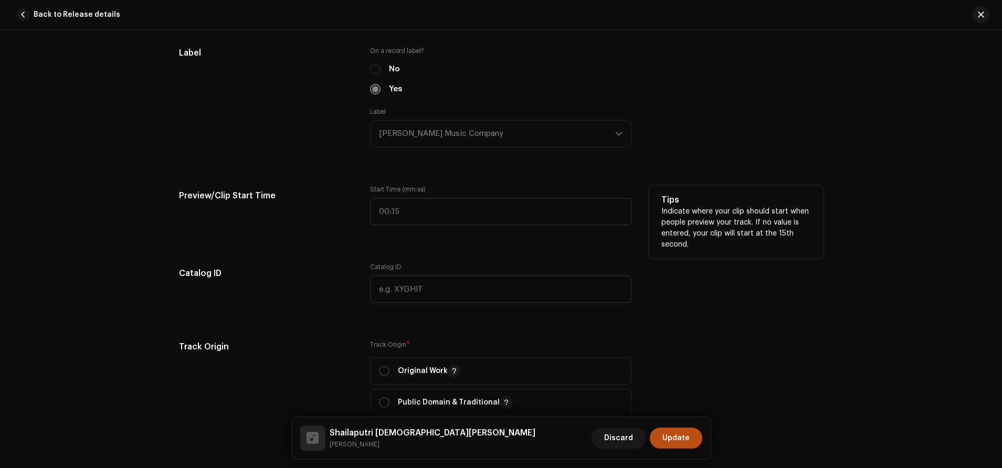
scroll to position [1241, 0]
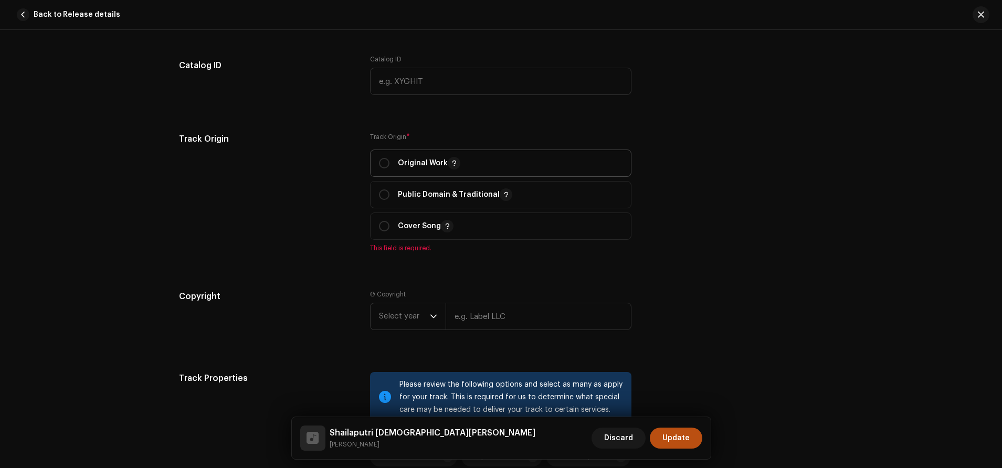
click at [396, 171] on span "Original Work" at bounding box center [501, 163] width 244 height 26
radio input "true"
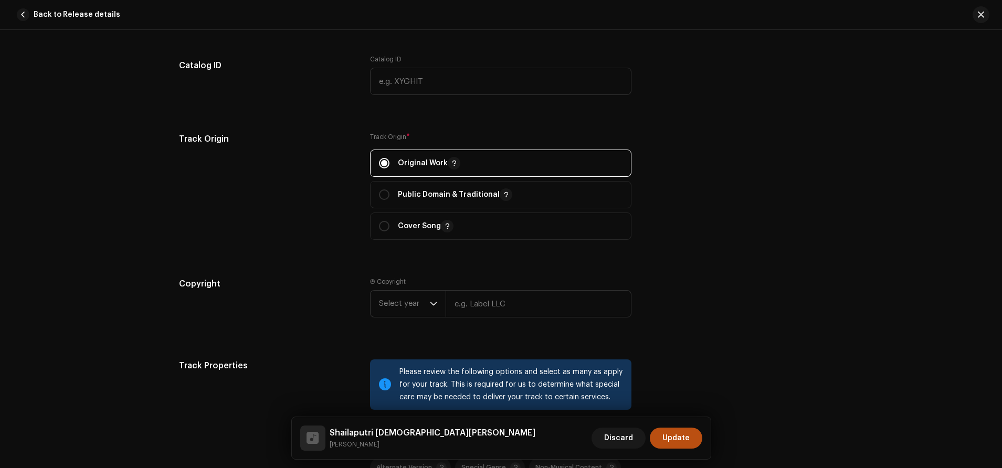
scroll to position [1255, 0]
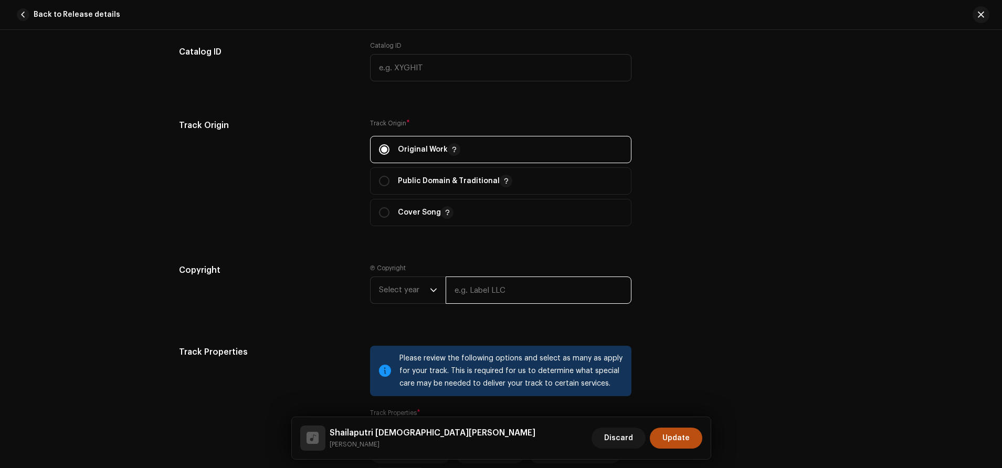
click at [466, 290] on input "text" at bounding box center [539, 290] width 186 height 27
click at [424, 294] on span "Select year" at bounding box center [404, 290] width 51 height 26
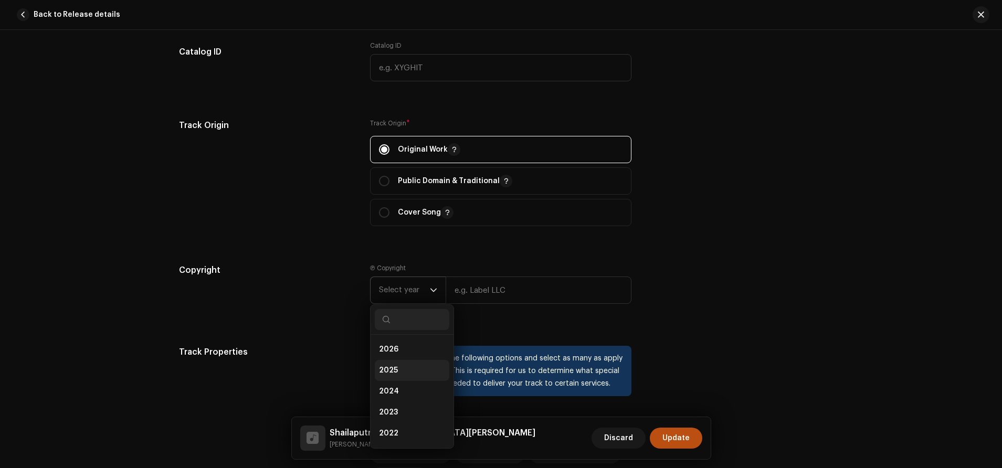
click at [411, 364] on li "2025" at bounding box center [412, 370] width 75 height 21
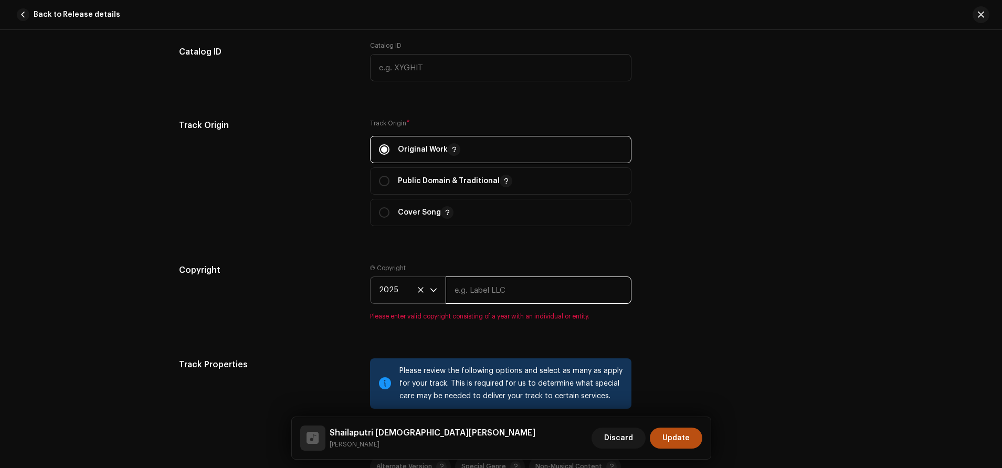
click at [479, 292] on input "text" at bounding box center [539, 290] width 186 height 27
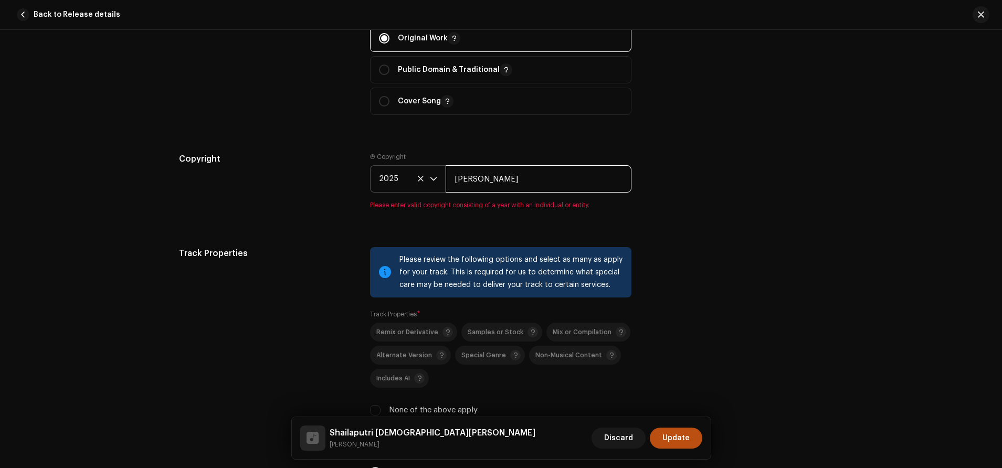
scroll to position [1454, 0]
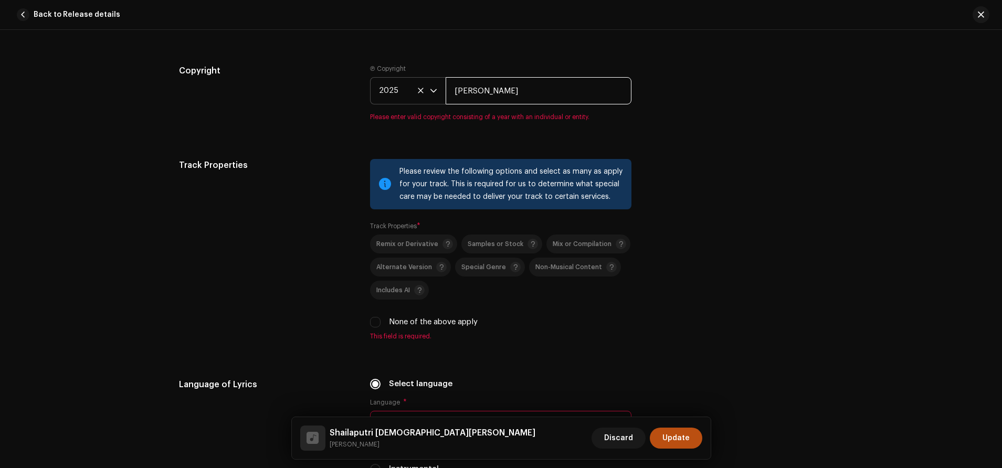
type input "[PERSON_NAME]"
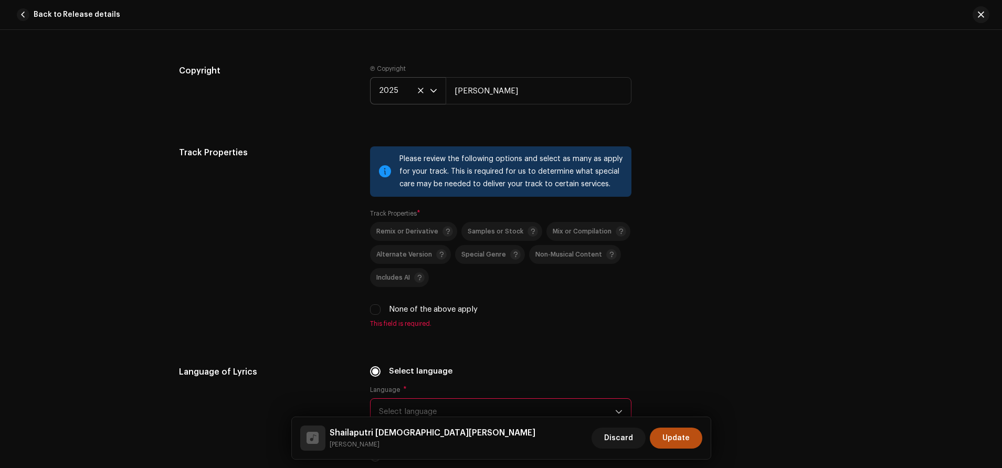
click at [379, 322] on div "Please review the following options and select as many as apply for your track.…" at bounding box center [501, 238] width 262 height 182
click at [373, 311] on input "None of the above apply" at bounding box center [375, 310] width 11 height 11
checkbox input "true"
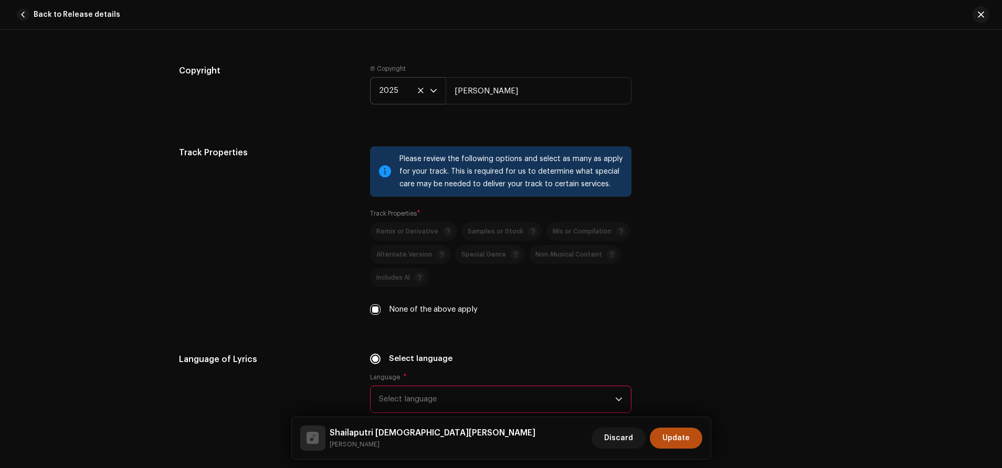
scroll to position [1541, 0]
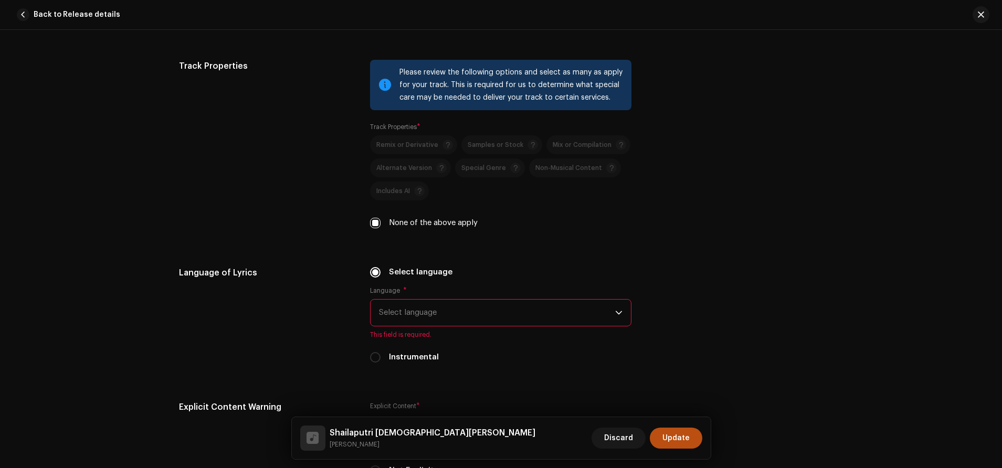
click at [398, 317] on span "Select language" at bounding box center [497, 313] width 236 height 26
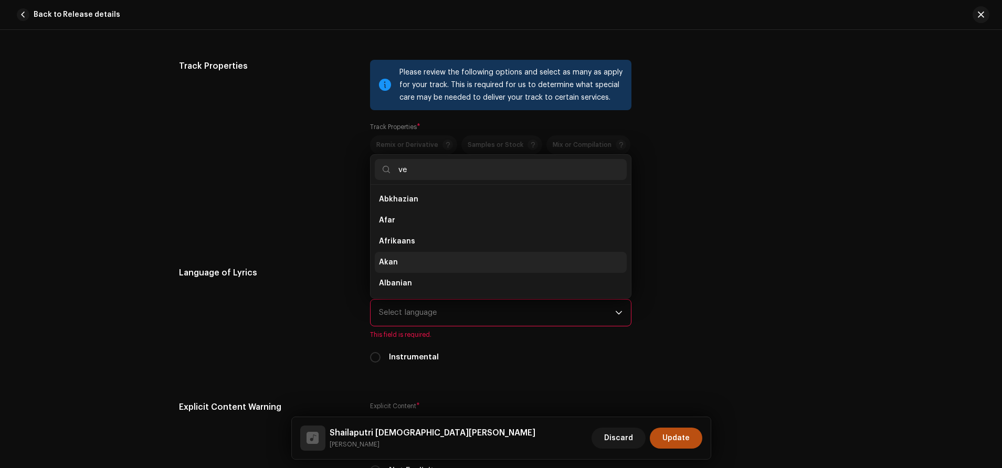
scroll to position [0, 0]
type input "v"
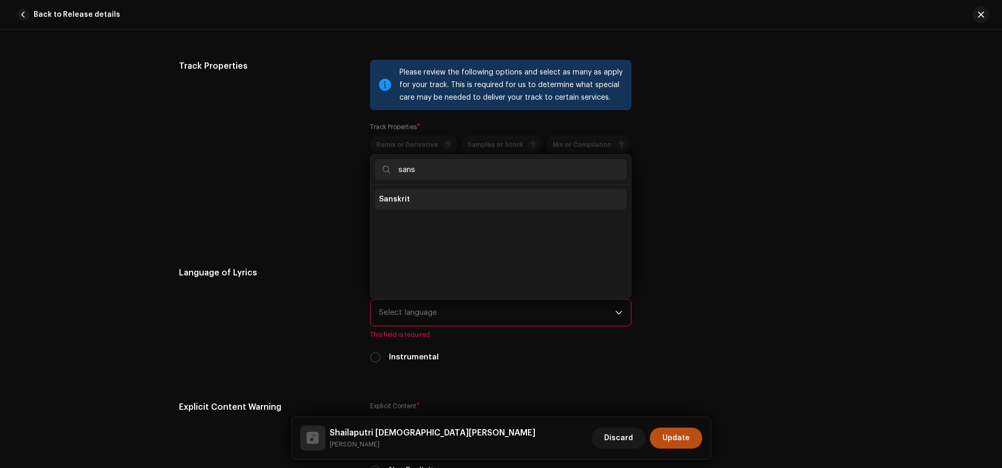
type input "sans"
click at [415, 197] on li "Sanskrit" at bounding box center [501, 199] width 252 height 21
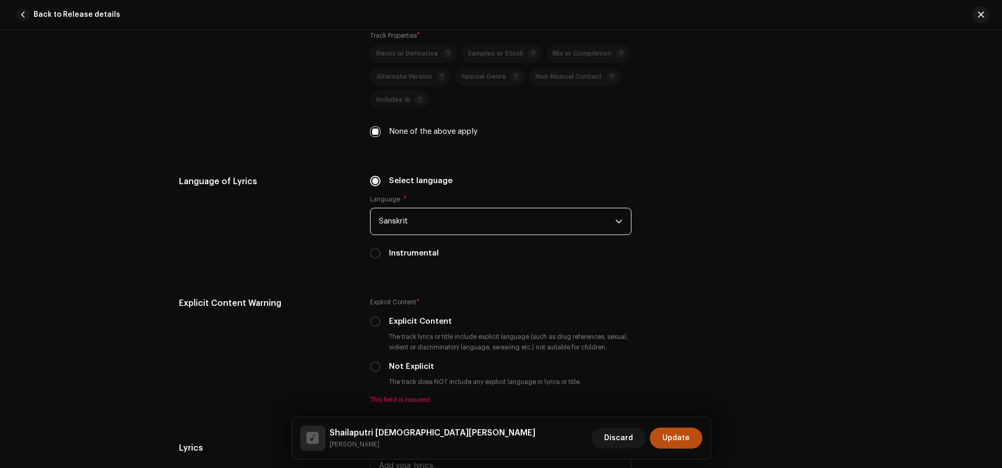
scroll to position [1635, 0]
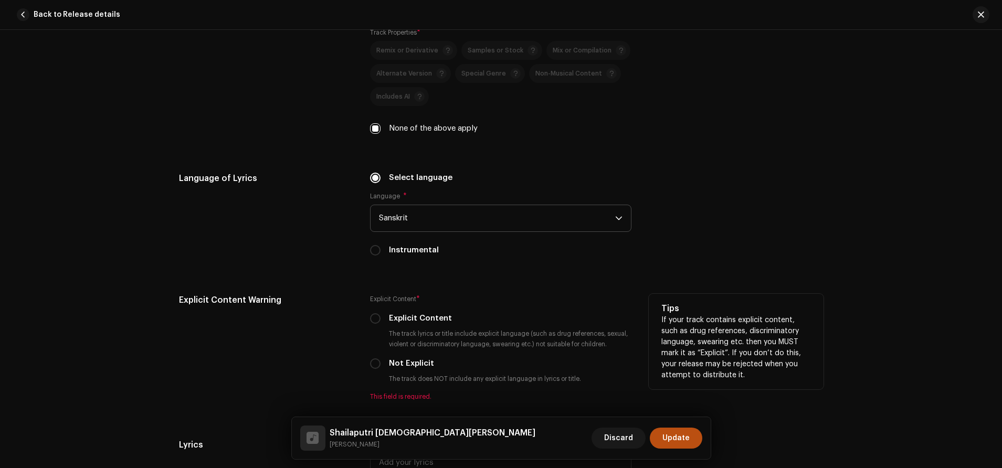
click at [376, 357] on div "Explicit Content * Explicit Content The track lyrics or title include explicit …" at bounding box center [501, 347] width 262 height 107
click at [374, 360] on input "Not Explicit" at bounding box center [375, 364] width 11 height 11
radio input "true"
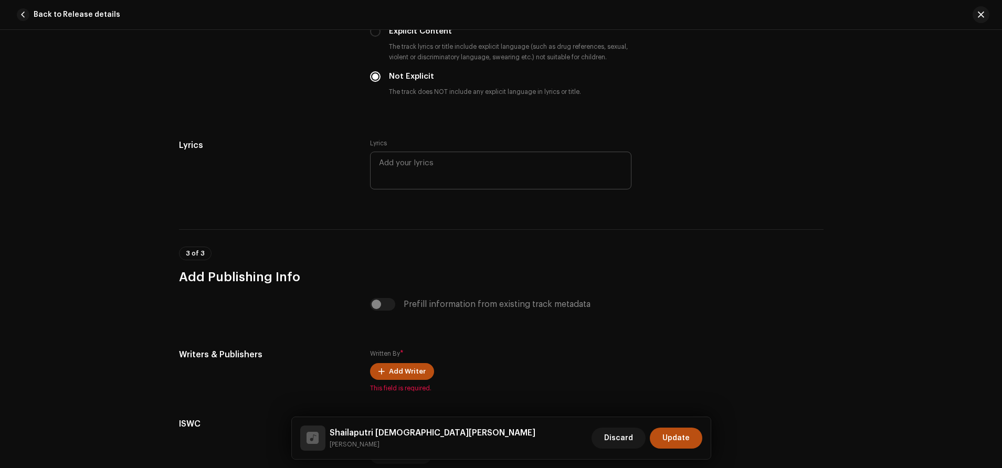
scroll to position [2019, 0]
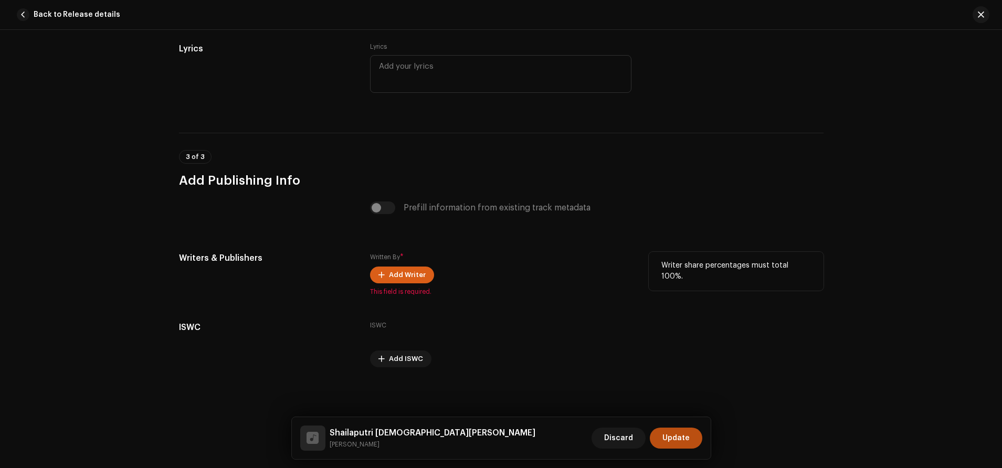
click at [395, 269] on span "Add Writer" at bounding box center [407, 275] width 37 height 21
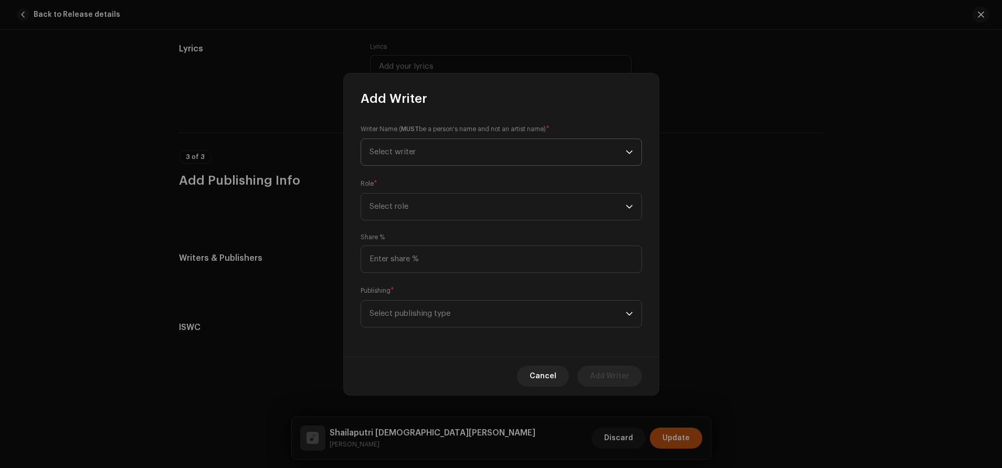
click at [429, 154] on span "Select writer" at bounding box center [498, 152] width 256 height 26
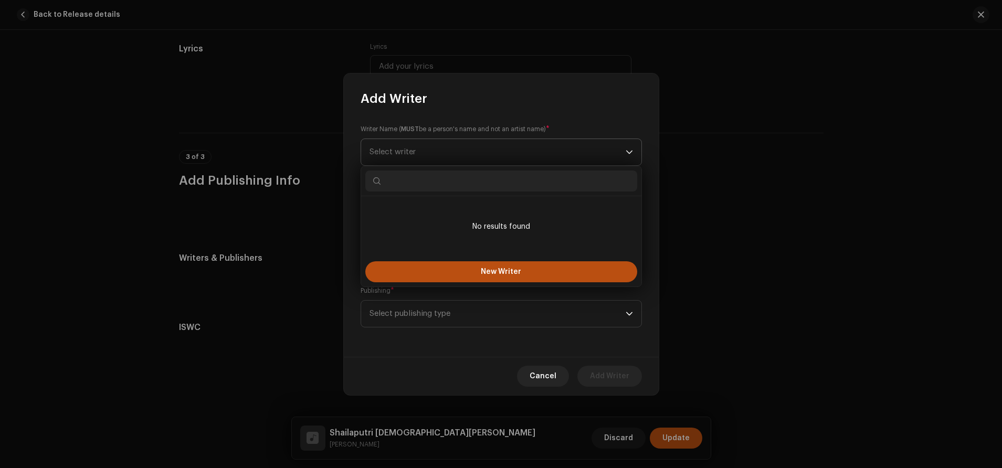
click at [446, 148] on span "Select writer" at bounding box center [498, 152] width 256 height 26
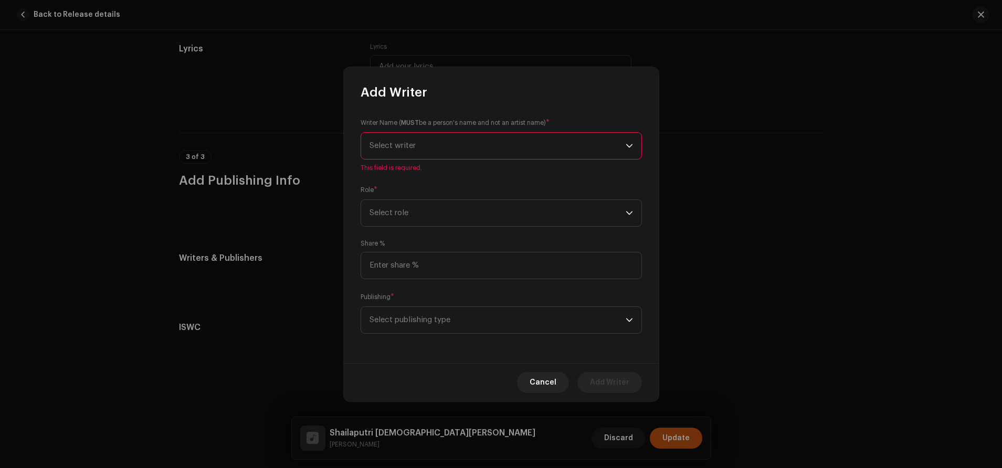
click at [445, 150] on span "Select writer" at bounding box center [498, 146] width 256 height 26
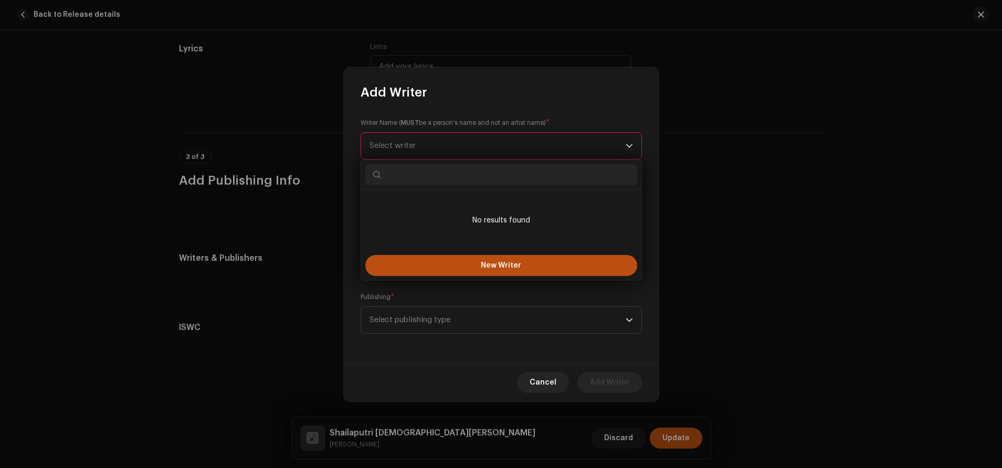
click at [445, 150] on span "Select writer" at bounding box center [498, 146] width 256 height 26
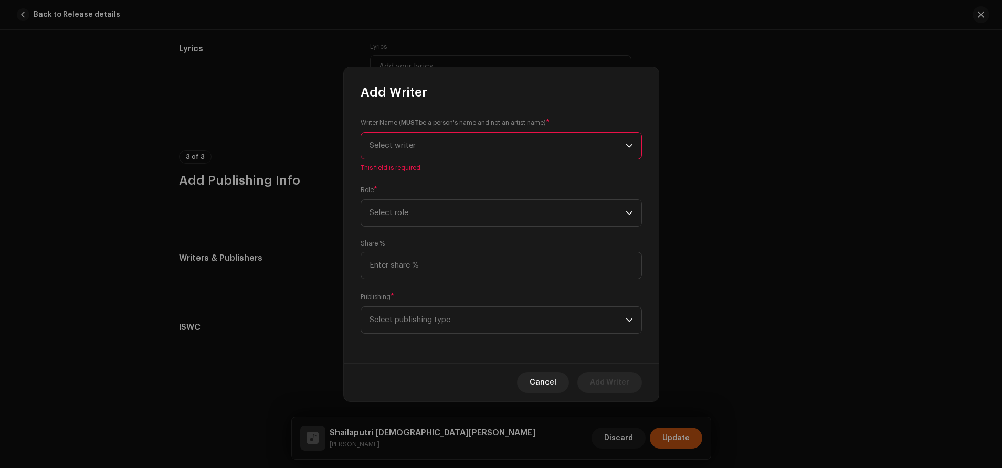
click at [408, 151] on span "Select writer" at bounding box center [498, 146] width 256 height 26
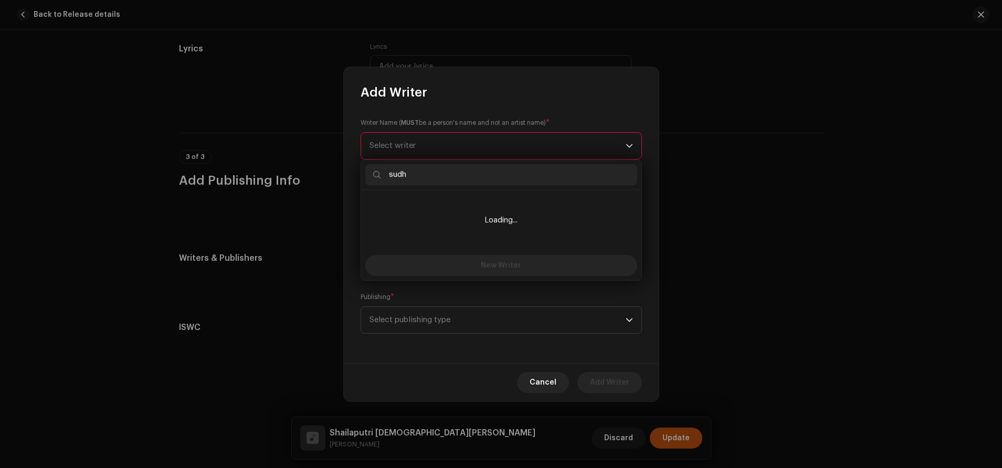
type input "sudha"
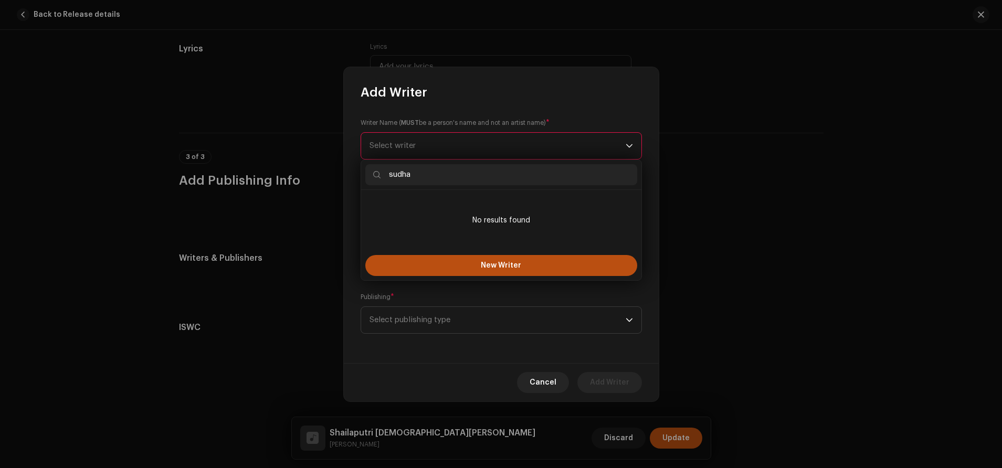
drag, startPoint x: 563, startPoint y: 176, endPoint x: 118, endPoint y: 161, distance: 446.1
click at [118, 161] on body "[PERSON_NAME] Music Company Home Catalog Transactions Analytics Resources Marke…" at bounding box center [501, 234] width 1002 height 468
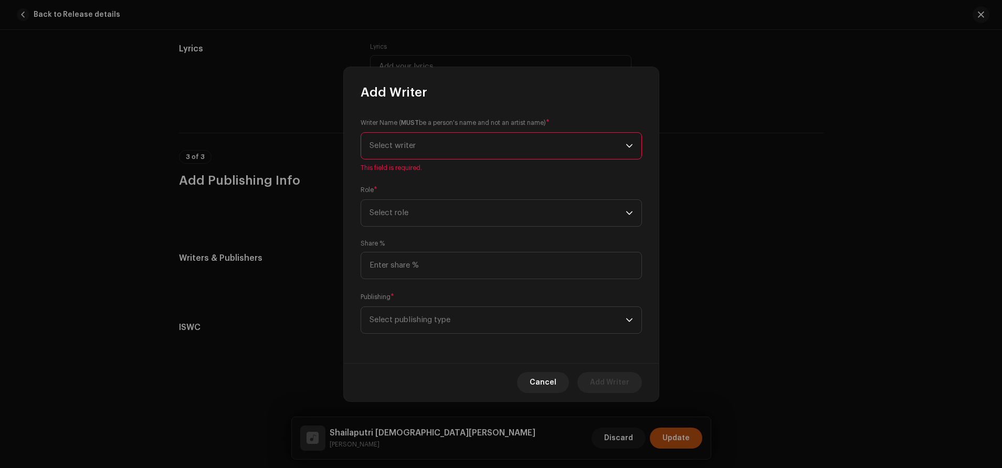
click at [498, 148] on span "Select writer" at bounding box center [498, 146] width 256 height 26
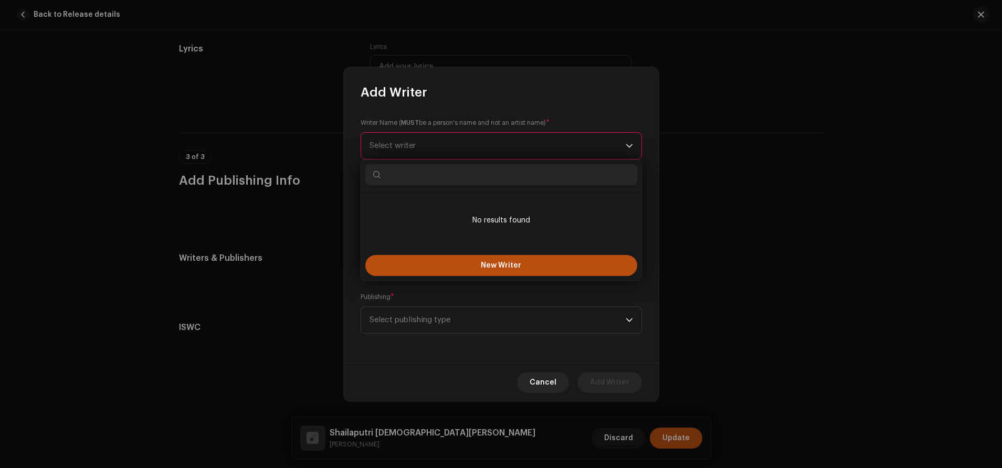
click at [523, 92] on div "Add Writer" at bounding box center [501, 84] width 315 height 34
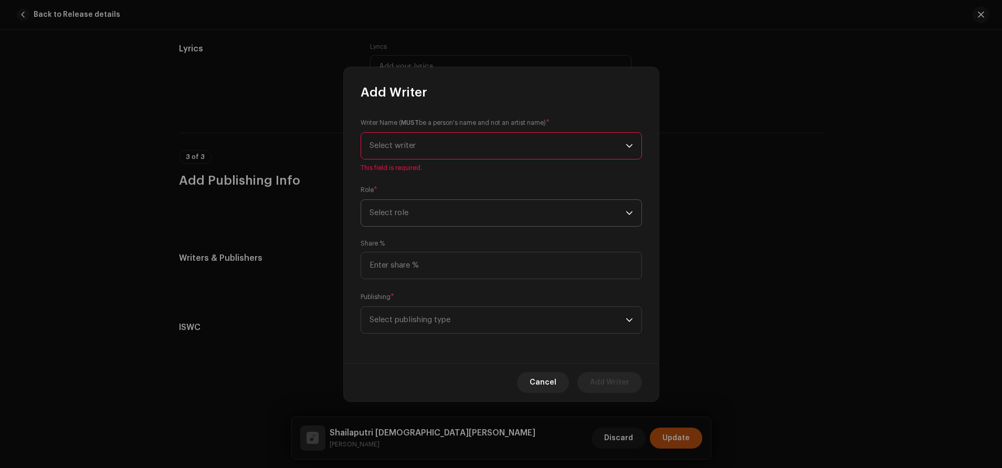
click at [453, 206] on span "Select role" at bounding box center [498, 213] width 256 height 26
click at [411, 291] on li "Composer" at bounding box center [501, 284] width 272 height 21
click at [431, 147] on span "Select writer" at bounding box center [498, 146] width 256 height 26
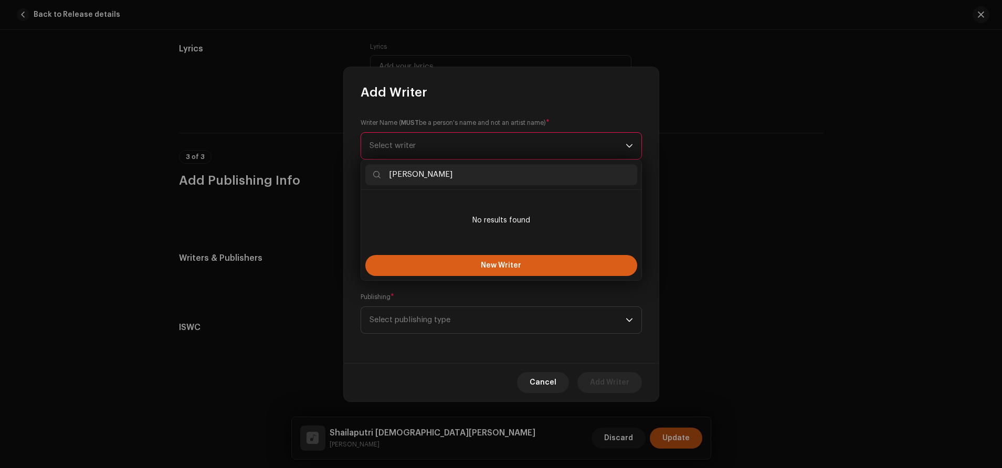
type input "[PERSON_NAME]"
click at [525, 264] on button "New Writer" at bounding box center [501, 265] width 272 height 21
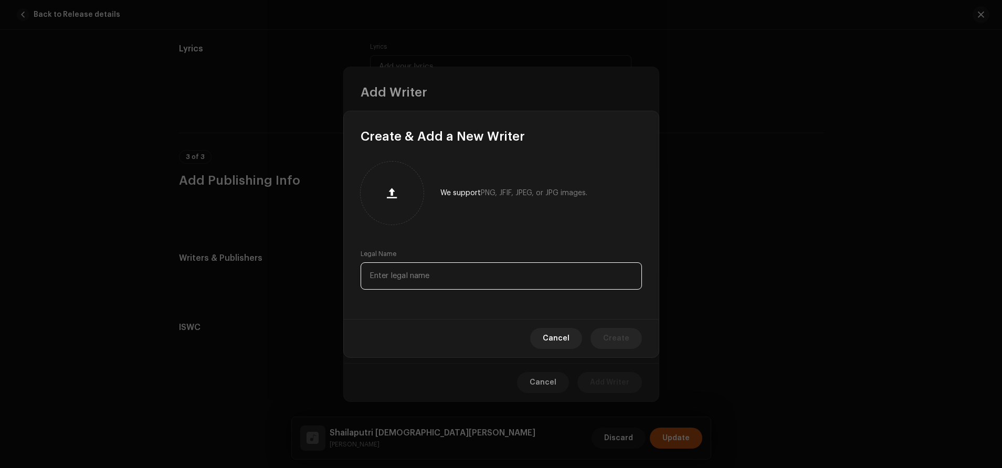
click at [521, 280] on input "text" at bounding box center [501, 276] width 281 height 27
type input "[PERSON_NAME]"
click at [625, 331] on span "Create" at bounding box center [616, 338] width 26 height 21
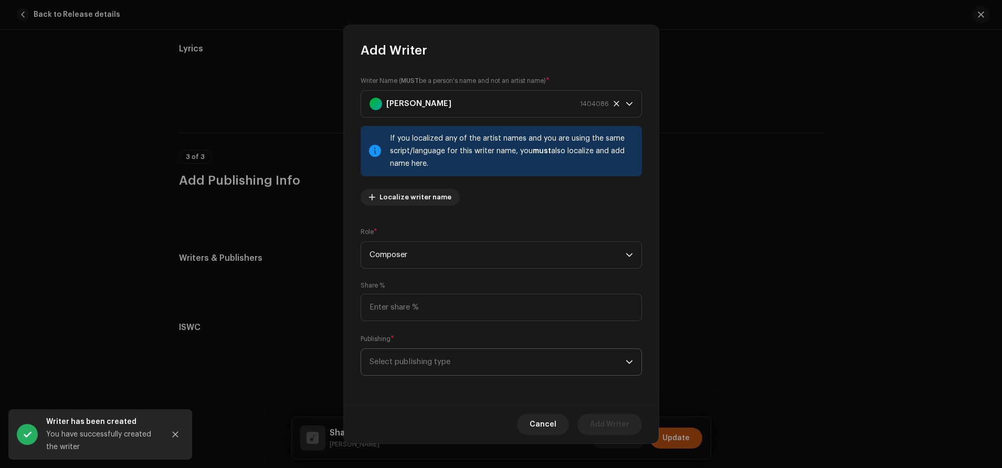
click at [498, 356] on span "Select publishing type" at bounding box center [498, 362] width 256 height 26
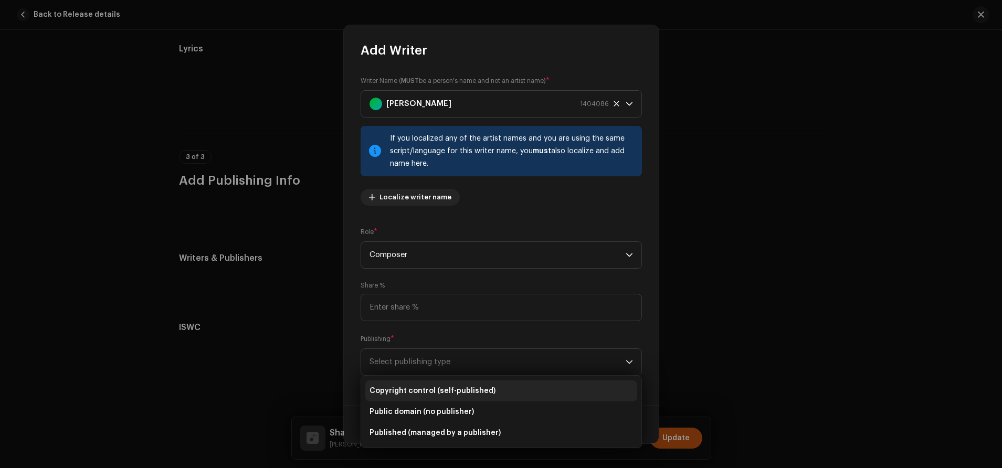
click at [477, 388] on span "Copyright control (self-published)" at bounding box center [433, 391] width 126 height 11
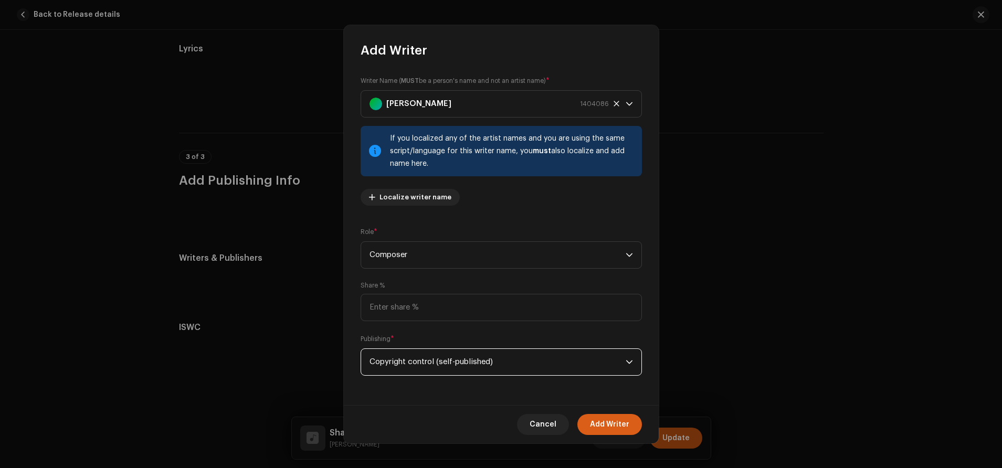
click at [615, 421] on span "Add Writer" at bounding box center [609, 424] width 39 height 21
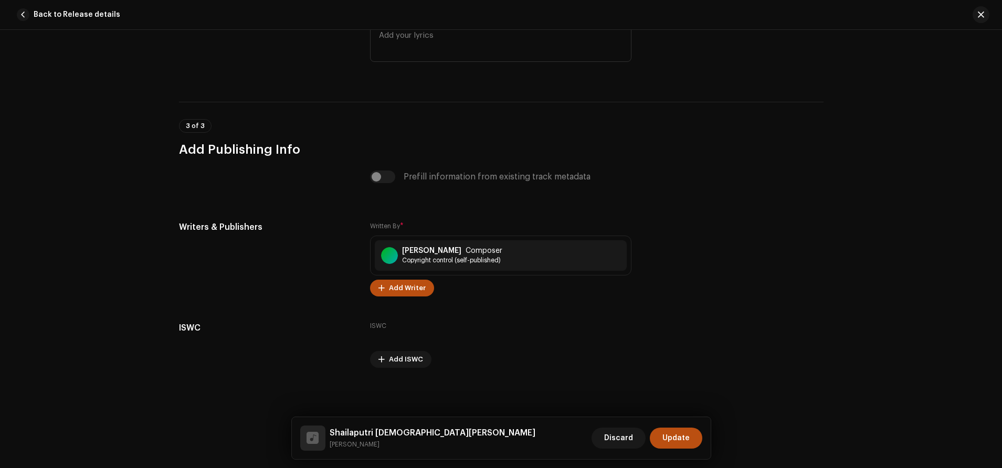
scroll to position [2051, 0]
click at [664, 433] on span "Update" at bounding box center [676, 438] width 27 height 21
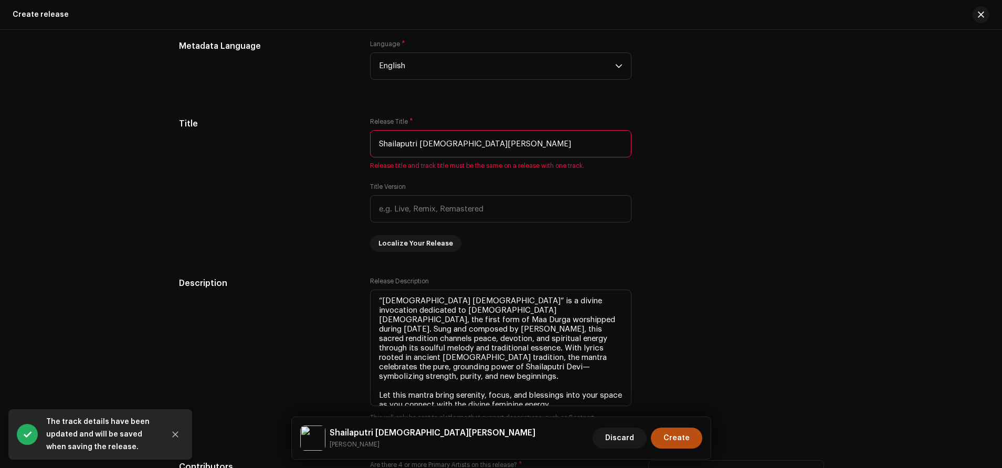
scroll to position [985, 0]
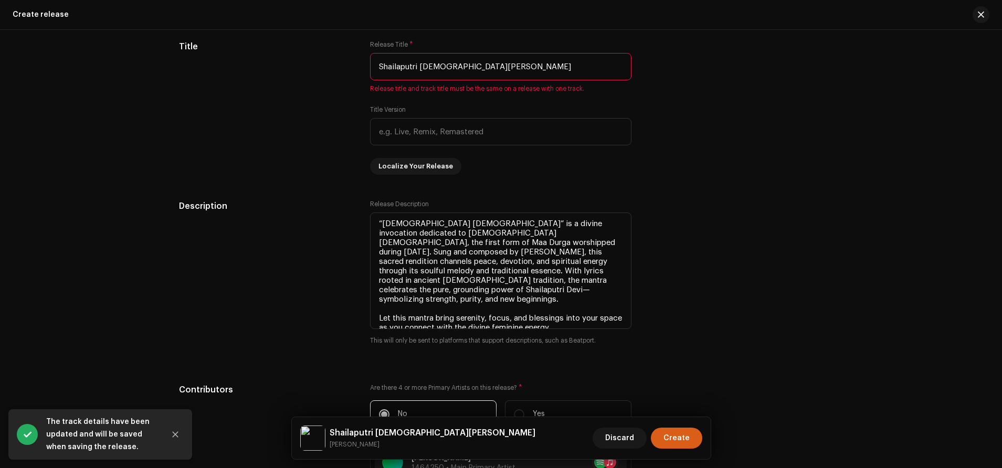
click at [673, 437] on span "Create" at bounding box center [677, 438] width 26 height 21
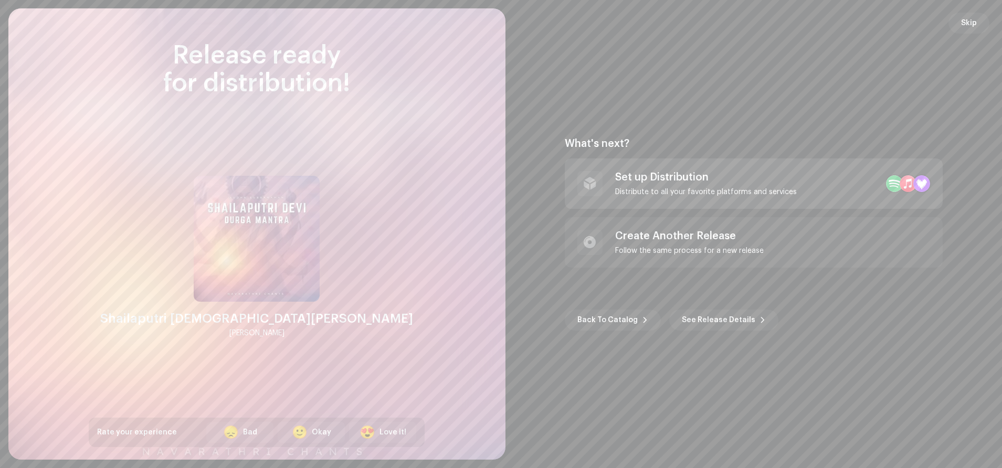
click at [707, 192] on div "Distribute to all your favorite platforms and services" at bounding box center [706, 192] width 182 height 8
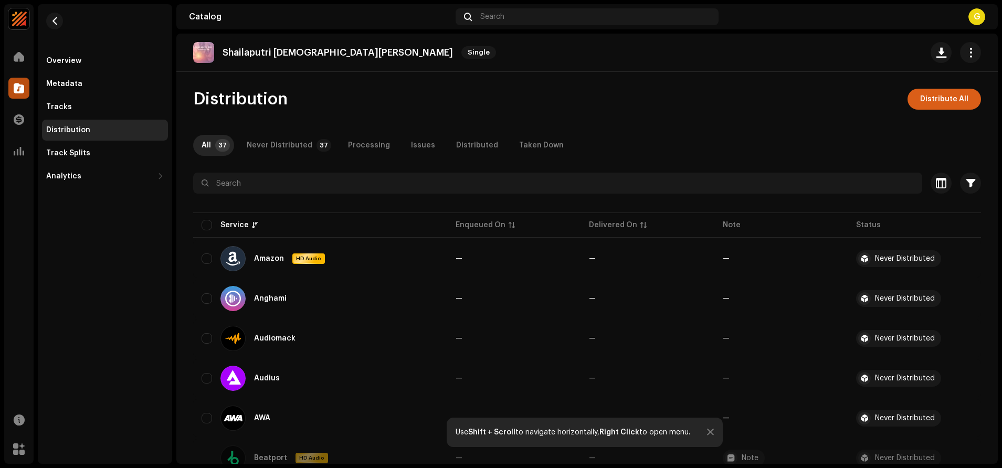
click at [944, 100] on span "Distribute All" at bounding box center [945, 99] width 48 height 21
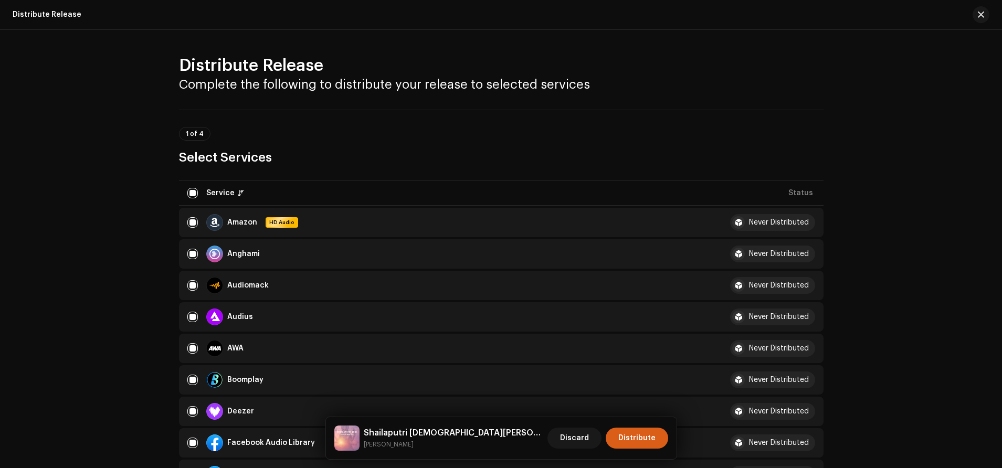
scroll to position [864, 0]
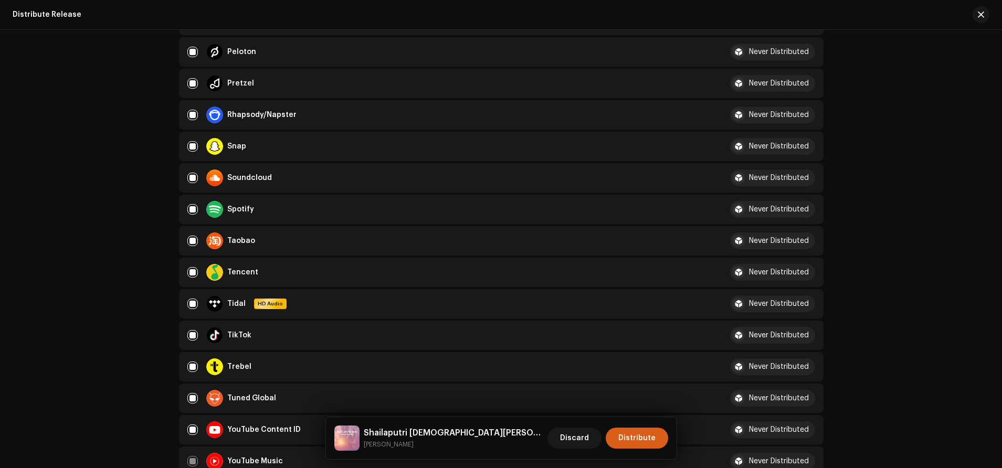
click at [618, 436] on button "Distribute" at bounding box center [637, 438] width 62 height 21
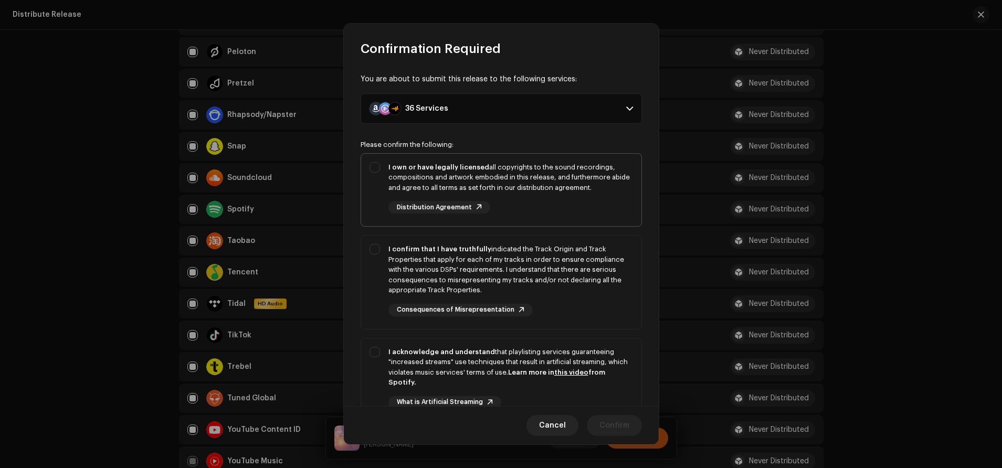
click at [380, 169] on div "I own or have legally licensed all copyrights to the sound recordings, composit…" at bounding box center [501, 188] width 280 height 69
checkbox input "true"
click at [378, 249] on div "I confirm that I have truthfully indicated the Track Origin and Track Propertie…" at bounding box center [501, 280] width 280 height 89
checkbox input "true"
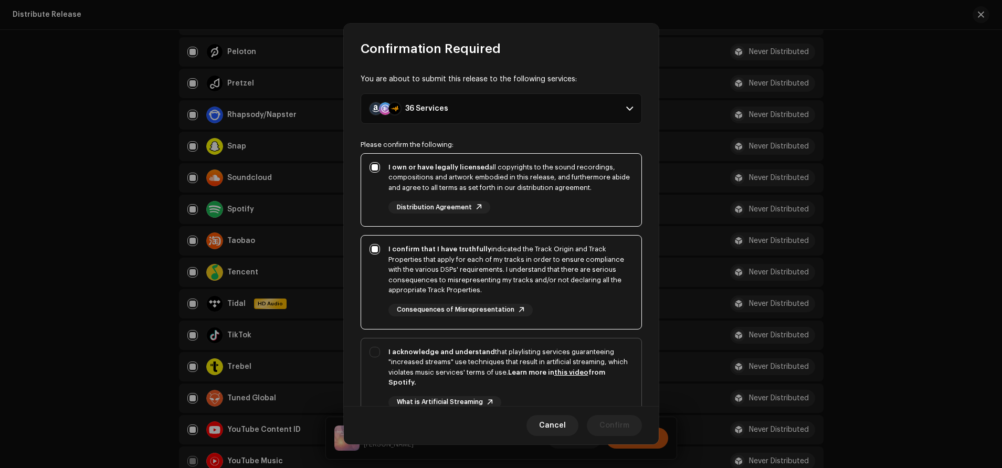
drag, startPoint x: 371, startPoint y: 352, endPoint x: 379, endPoint y: 347, distance: 9.3
click at [372, 352] on div "I acknowledge and understand that playlisting services guaranteeing "increased …" at bounding box center [501, 387] width 280 height 96
checkbox input "true"
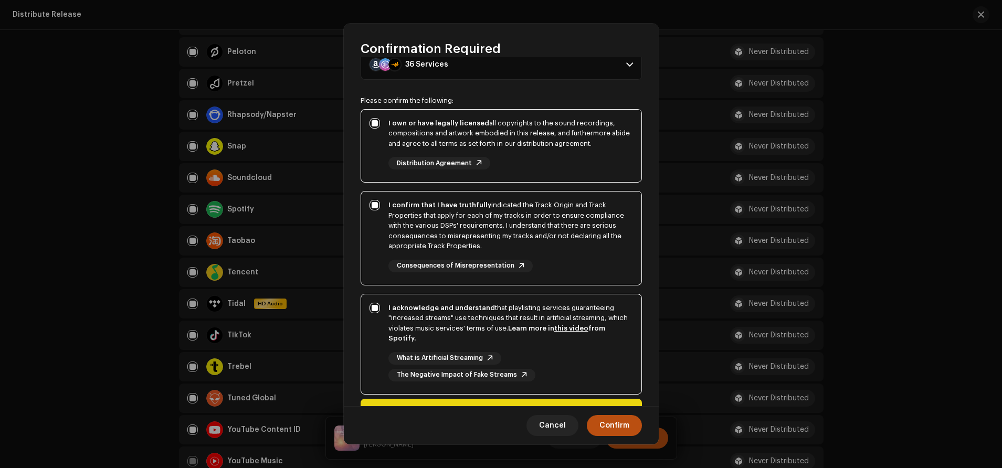
scroll to position [103, 0]
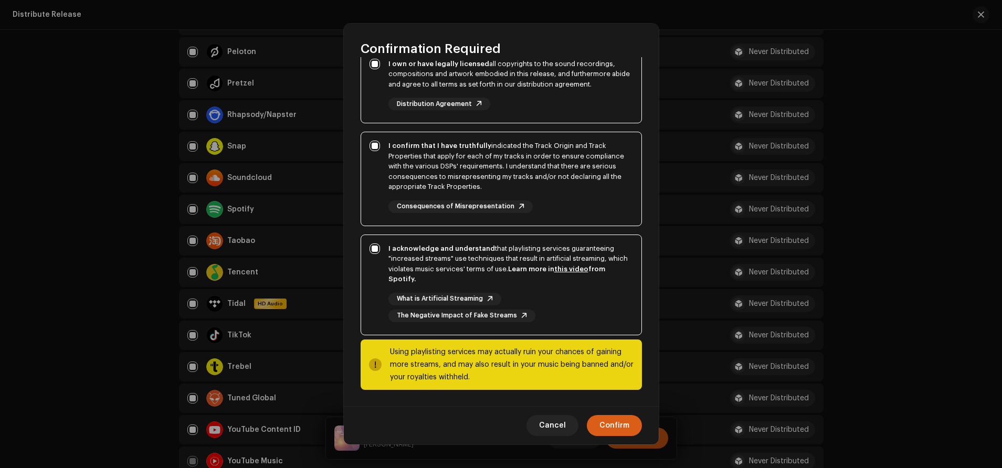
click at [629, 420] on button "Confirm" at bounding box center [614, 425] width 55 height 21
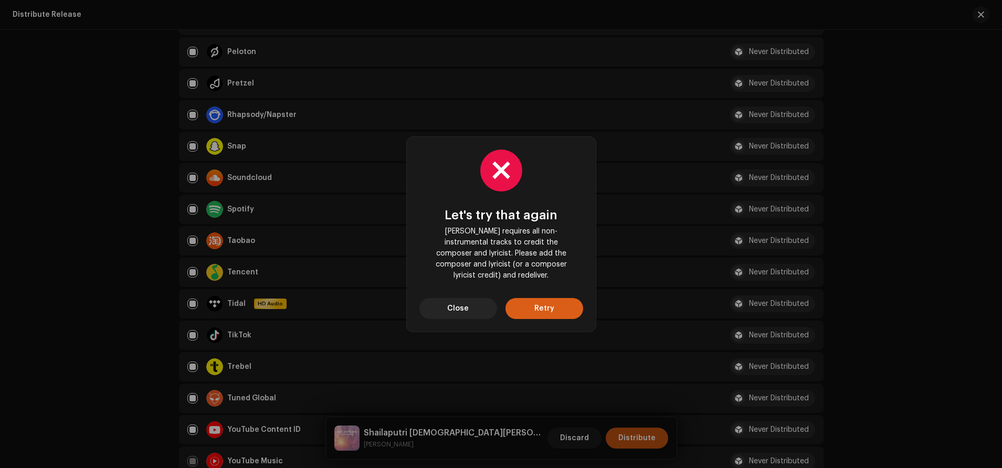
click at [566, 299] on button "Retry" at bounding box center [545, 308] width 78 height 21
click at [453, 298] on span "Close" at bounding box center [458, 308] width 22 height 21
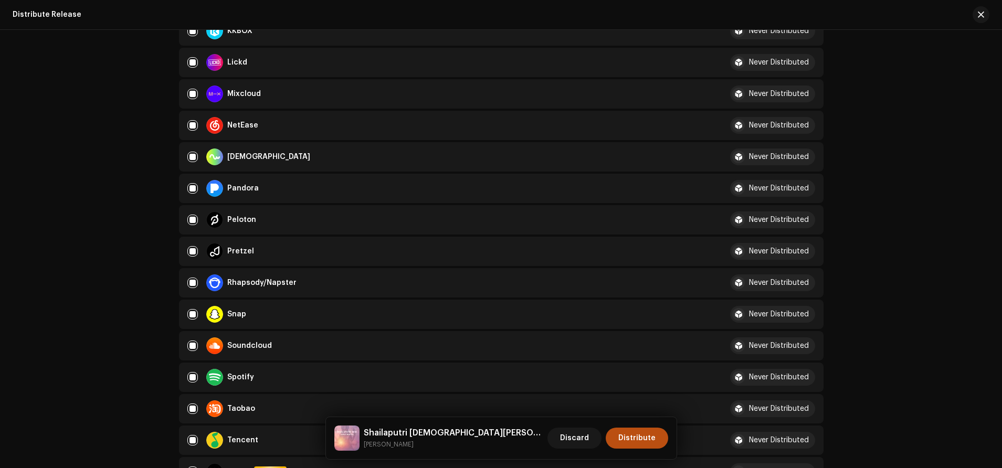
scroll to position [0, 0]
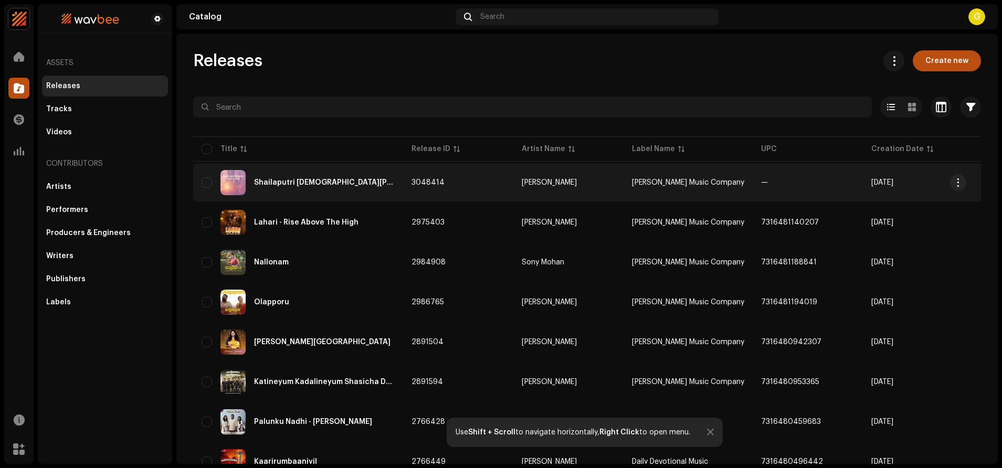
click at [493, 187] on td "3048414" at bounding box center [458, 183] width 110 height 38
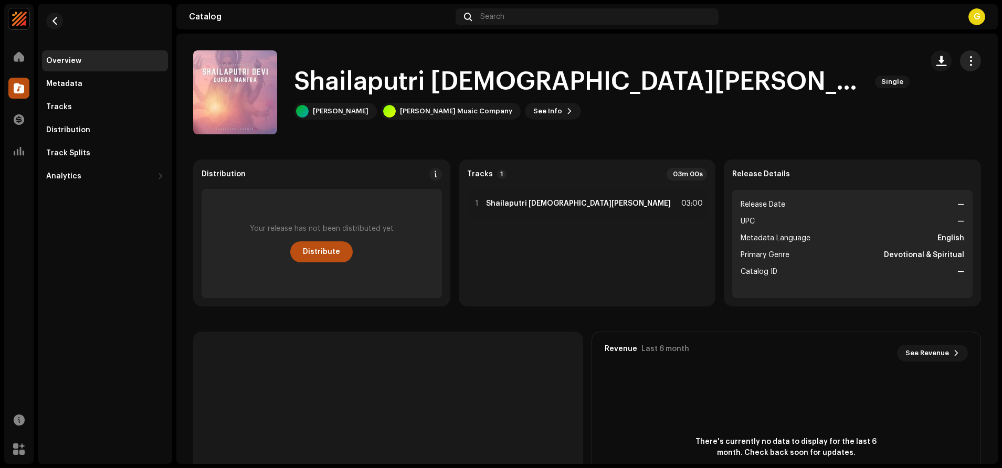
click at [967, 64] on span "button" at bounding box center [971, 61] width 10 height 8
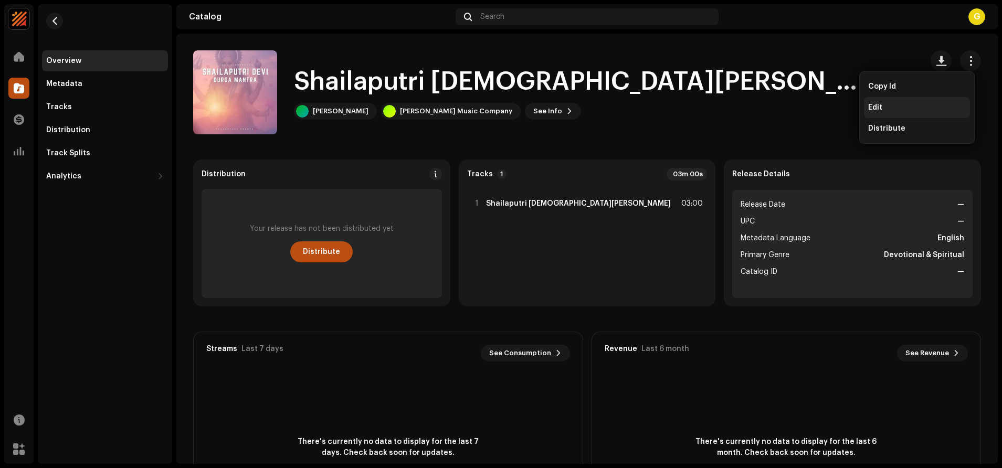
click at [892, 102] on div "Edit" at bounding box center [917, 107] width 106 height 21
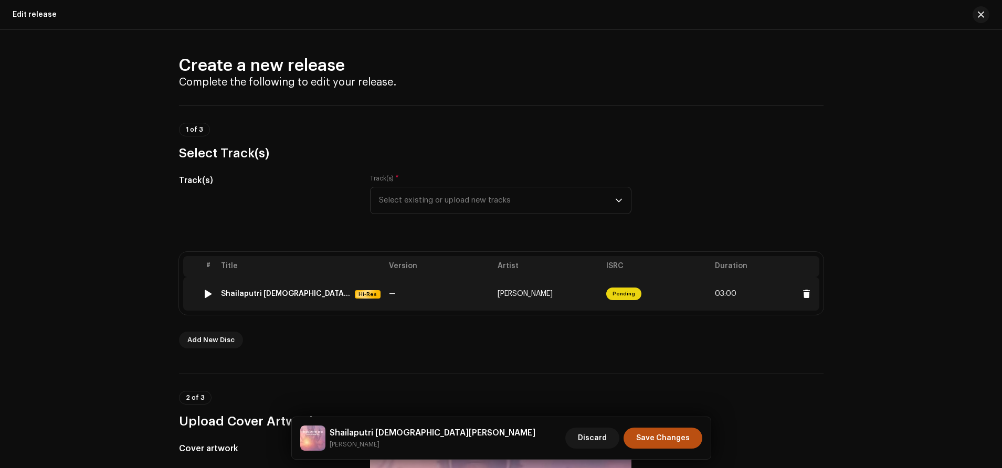
click at [646, 293] on td "Pending" at bounding box center [656, 294] width 109 height 34
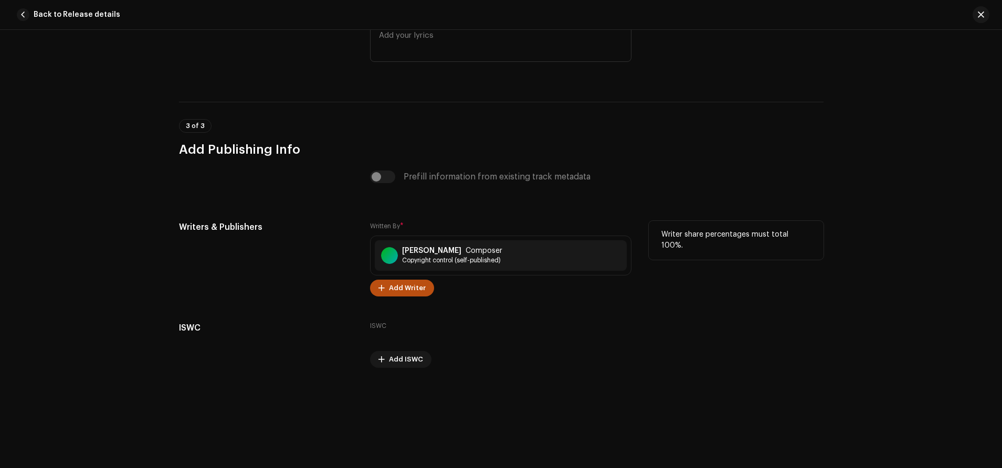
scroll to position [2078, 0]
click at [412, 284] on span "Add Writer" at bounding box center [407, 287] width 37 height 21
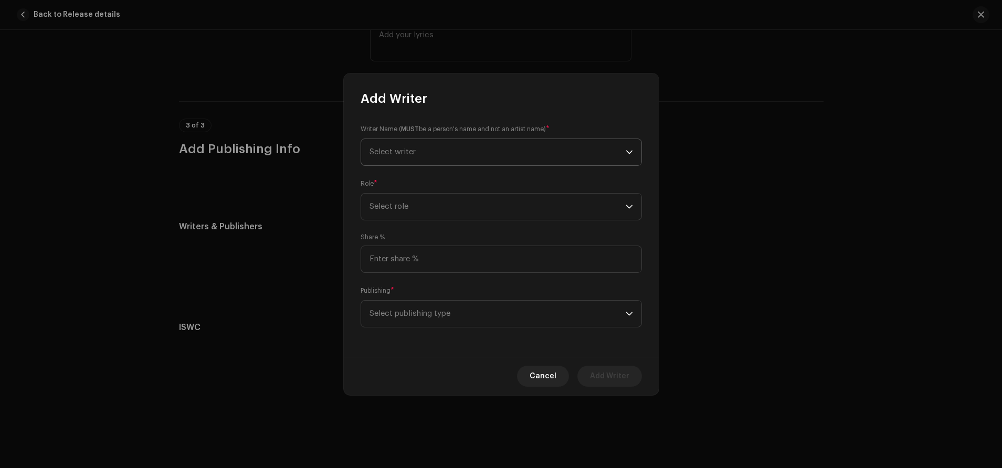
click at [445, 154] on span "Select writer" at bounding box center [498, 152] width 256 height 26
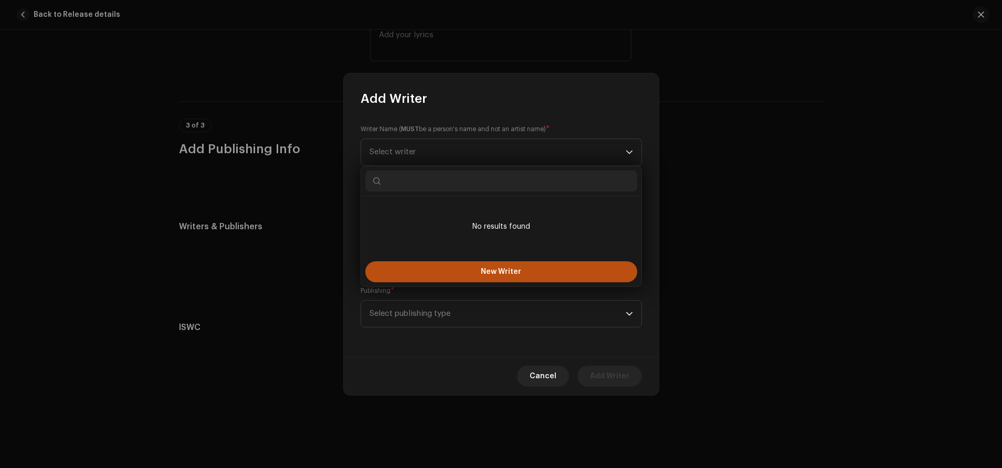
click at [454, 336] on div "Writer Name ( MUST be a person's name and not an artist name) * Select writer R…" at bounding box center [501, 232] width 315 height 250
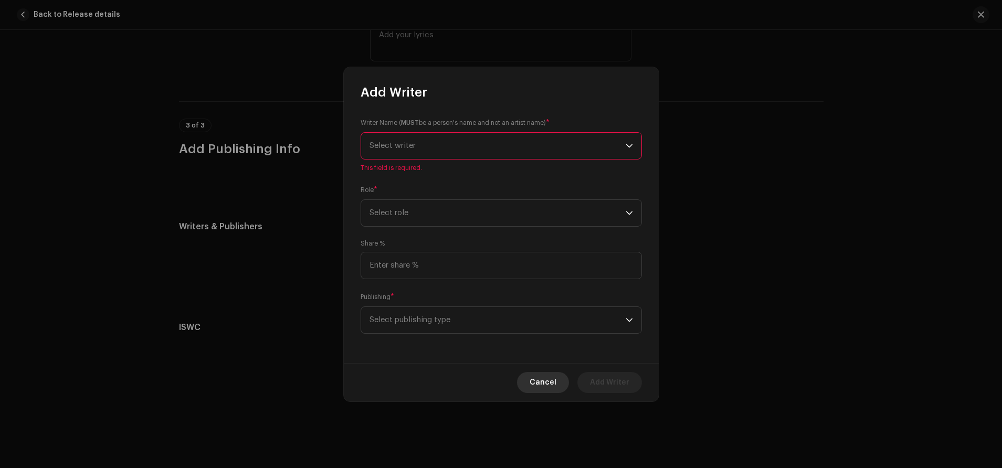
click at [553, 384] on span "Cancel" at bounding box center [543, 382] width 27 height 21
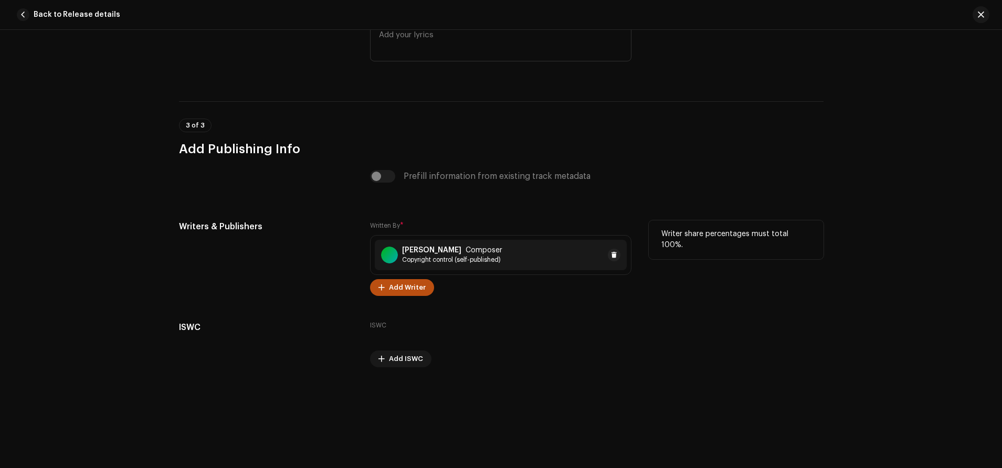
click at [455, 256] on span "Copyright control (self-published)" at bounding box center [452, 260] width 100 height 8
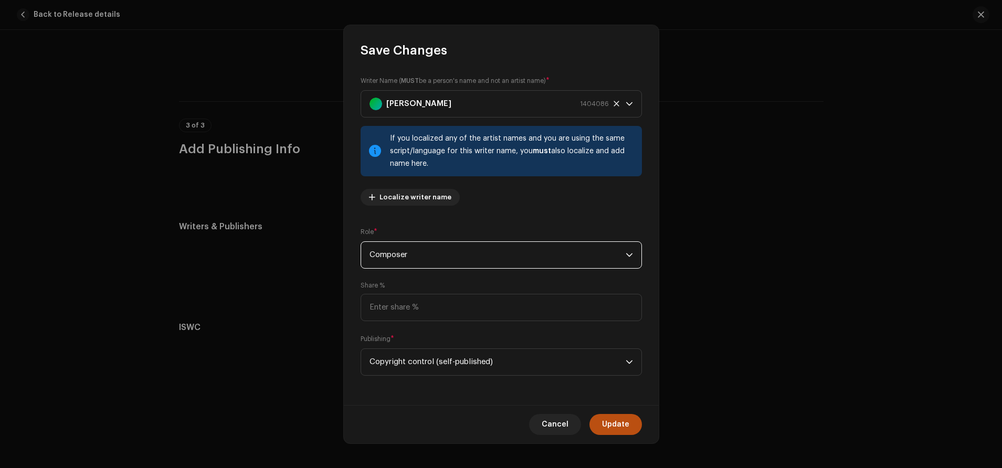
click at [442, 261] on span "Composer" at bounding box center [498, 255] width 256 height 26
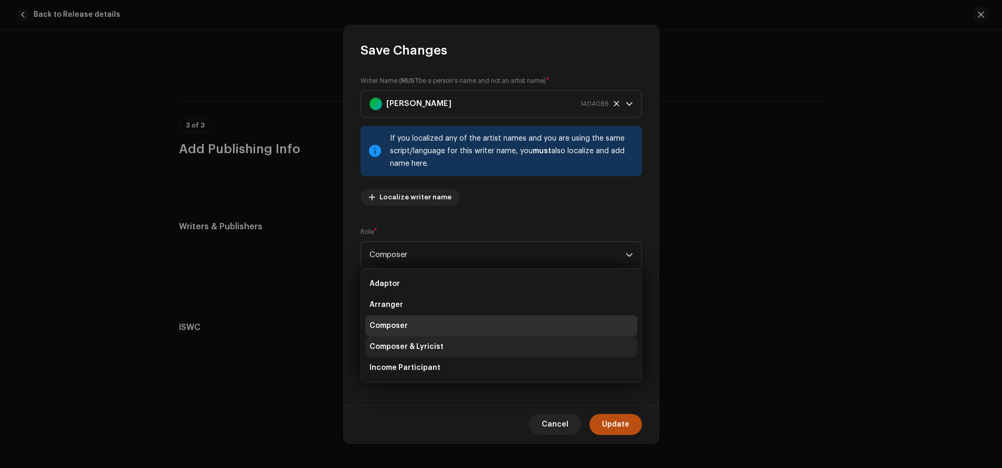
click at [430, 342] on span "Composer & Lyricist" at bounding box center [407, 347] width 74 height 11
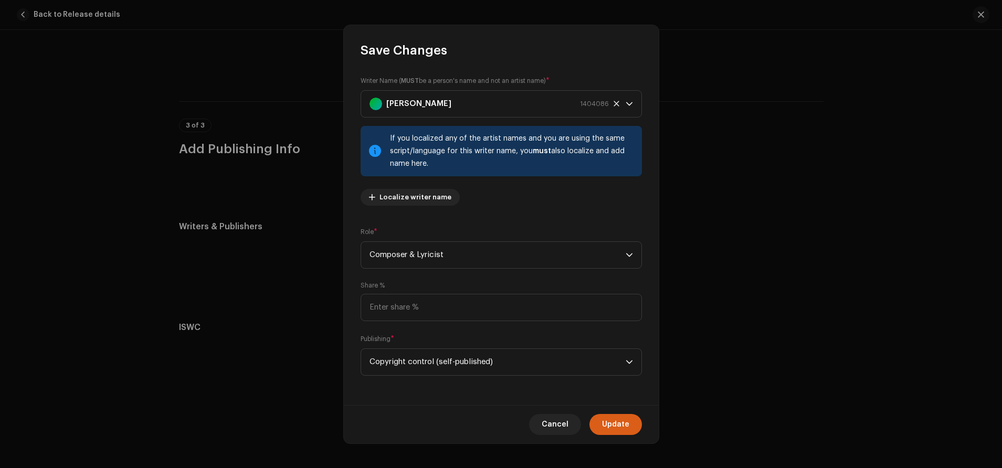
click at [606, 422] on span "Update" at bounding box center [615, 424] width 27 height 21
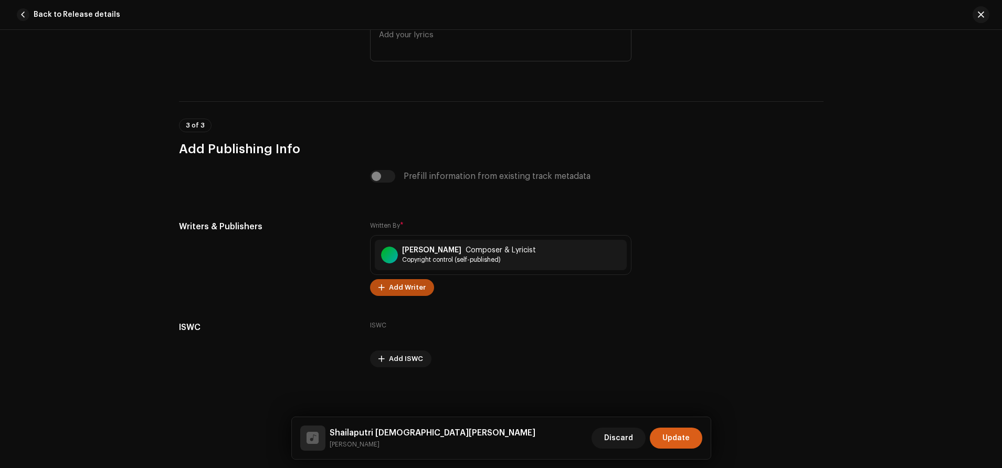
click at [670, 434] on span "Update" at bounding box center [676, 438] width 27 height 21
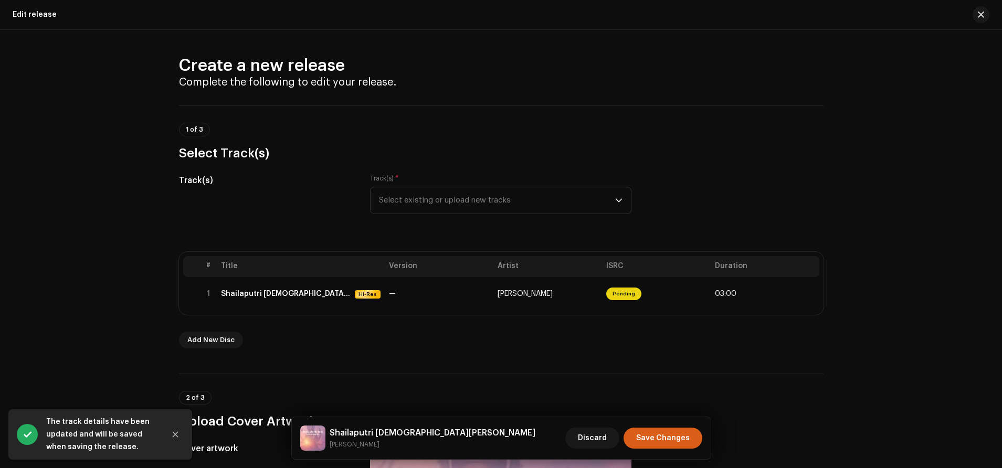
click at [671, 431] on span "Save Changes" at bounding box center [663, 438] width 54 height 21
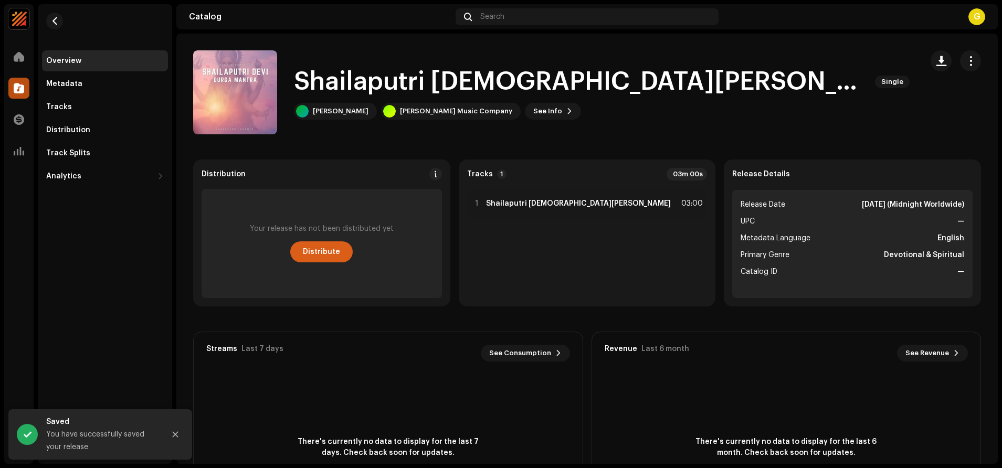
click at [320, 250] on span "Distribute" at bounding box center [321, 252] width 37 height 21
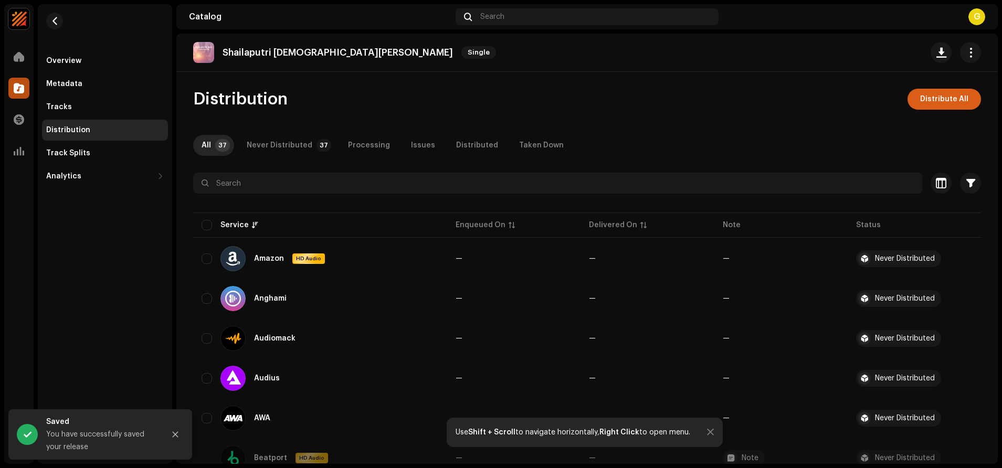
click at [921, 98] on span "Distribute All" at bounding box center [945, 99] width 48 height 21
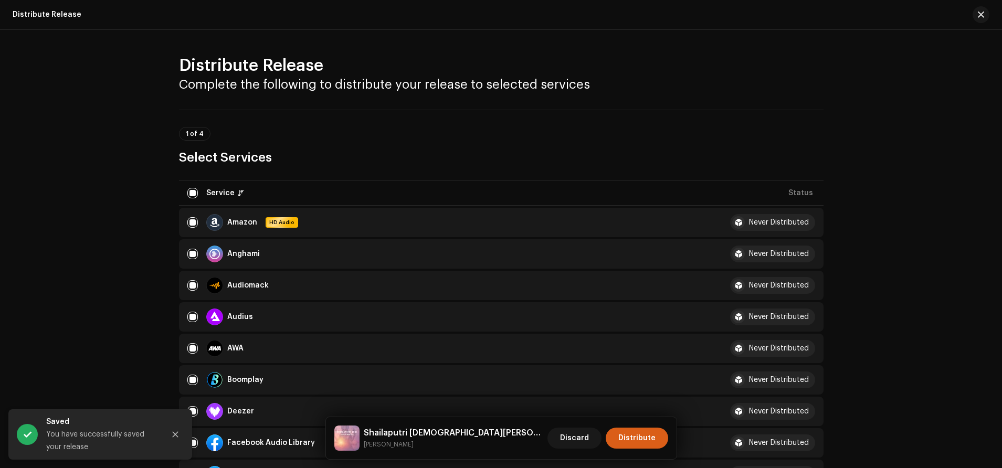
click at [629, 436] on span "Distribute" at bounding box center [637, 438] width 37 height 21
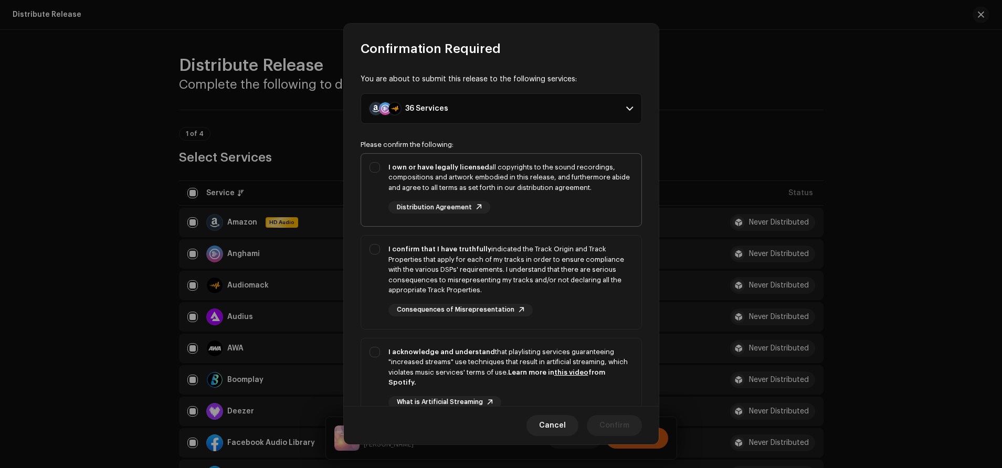
click at [384, 191] on div "I own or have legally licensed all copyrights to the sound recordings, composit…" at bounding box center [501, 188] width 280 height 69
checkbox input "true"
drag, startPoint x: 370, startPoint y: 257, endPoint x: 371, endPoint y: 269, distance: 12.1
click at [371, 257] on div "I confirm that I have truthfully indicated the Track Origin and Track Propertie…" at bounding box center [501, 280] width 280 height 89
checkbox input "true"
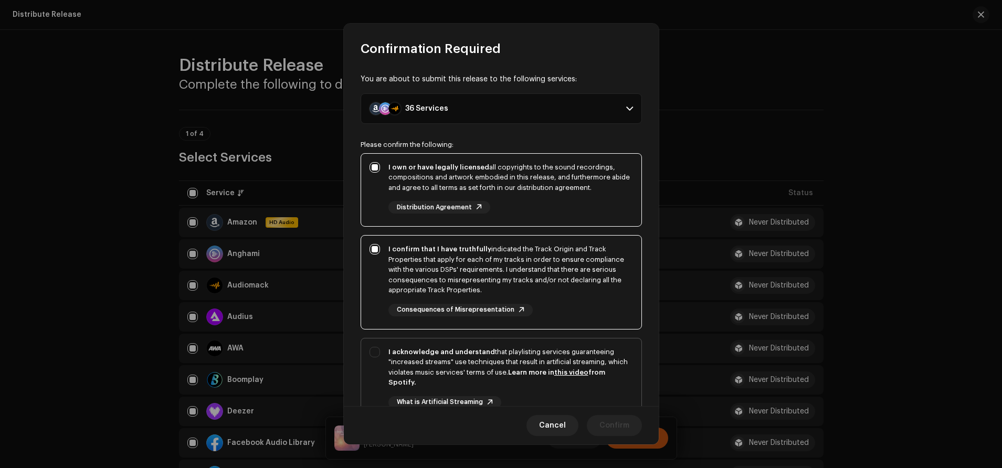
click at [373, 358] on div "I acknowledge and understand that playlisting services guaranteeing "increased …" at bounding box center [501, 387] width 280 height 96
checkbox input "true"
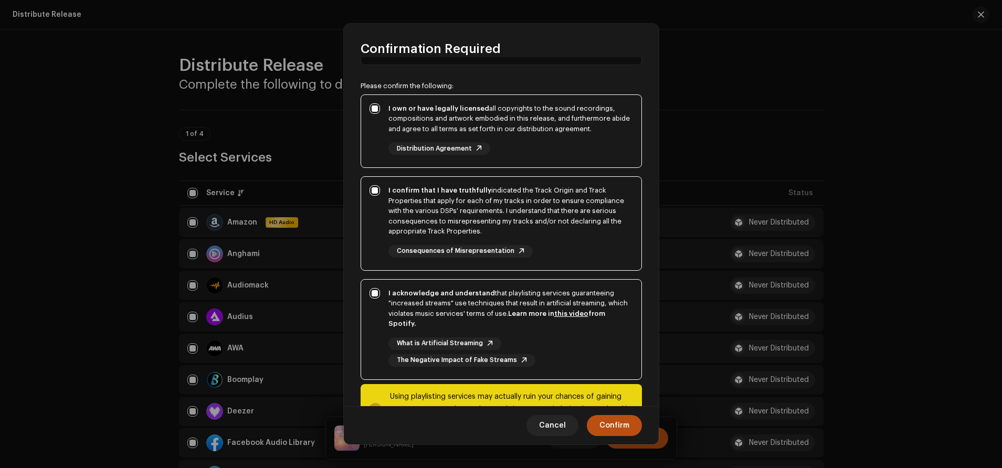
scroll to position [103, 0]
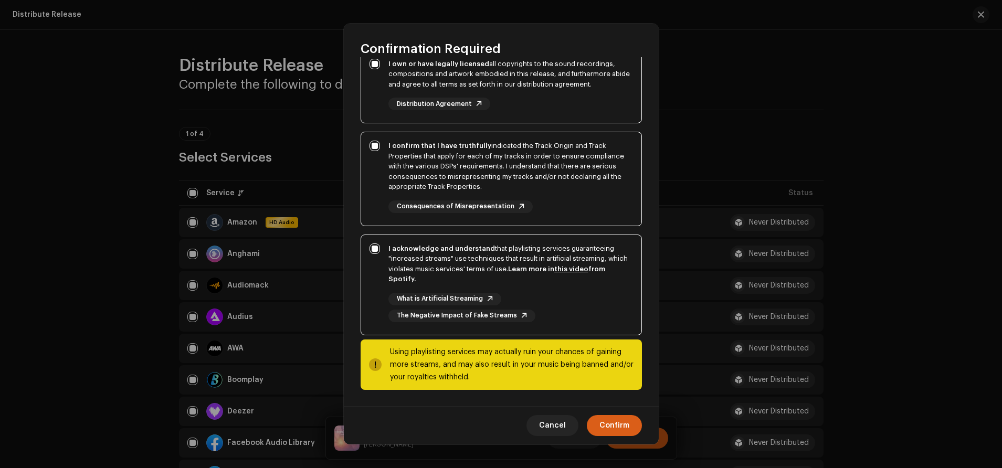
click at [626, 434] on span "Confirm" at bounding box center [615, 425] width 30 height 21
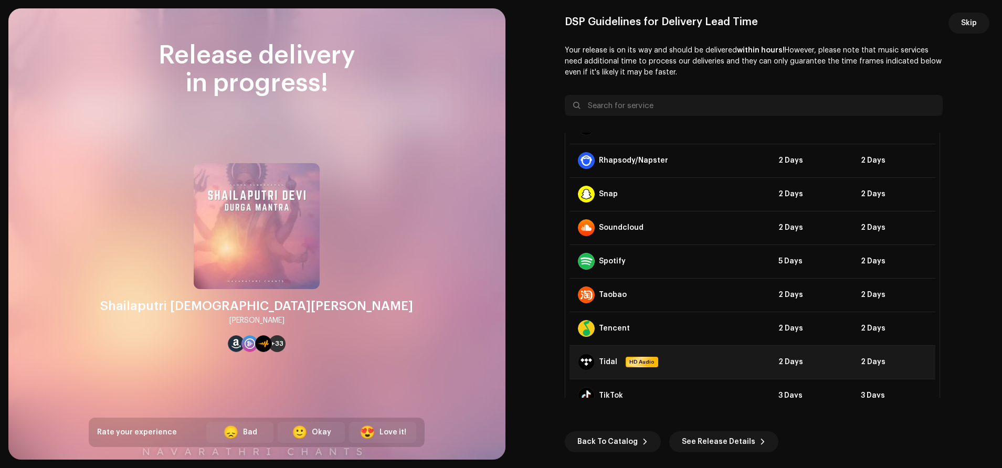
scroll to position [983, 0]
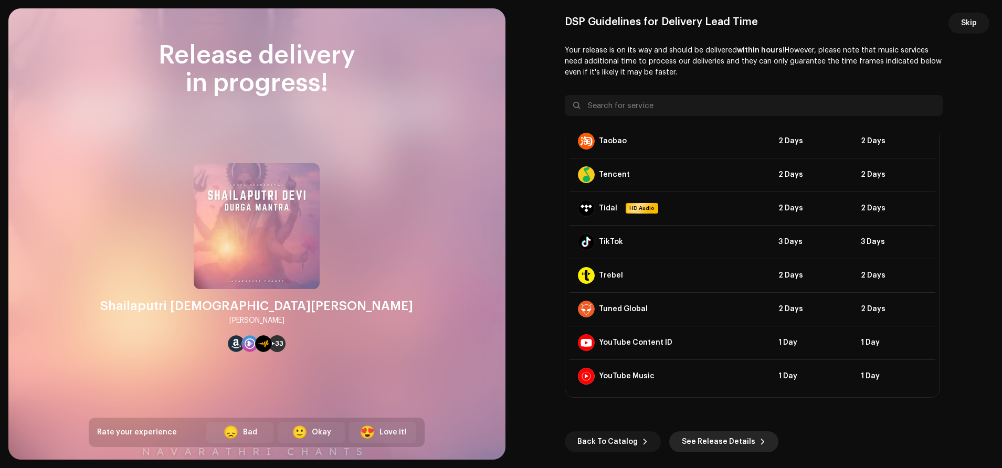
click at [735, 445] on span "See Release Details" at bounding box center [719, 442] width 74 height 21
